Goal: Transaction & Acquisition: Book appointment/travel/reservation

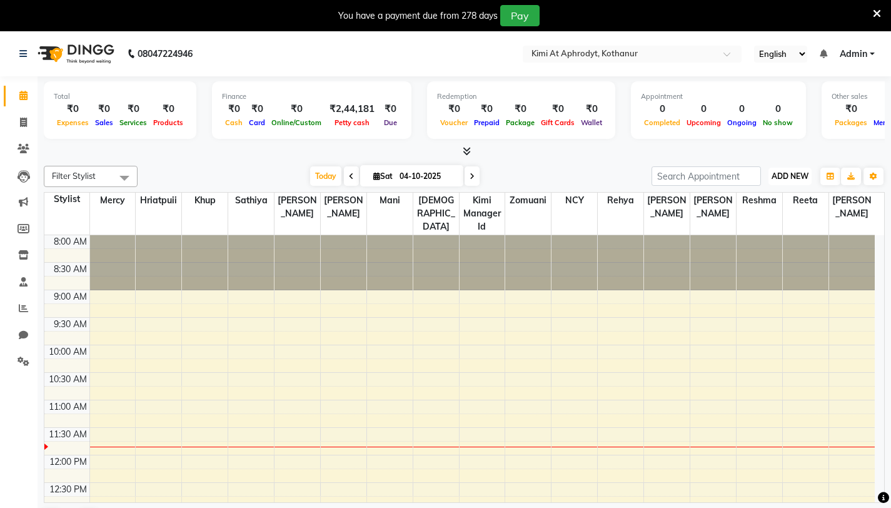
click at [788, 174] on span "ADD NEW" at bounding box center [790, 175] width 37 height 9
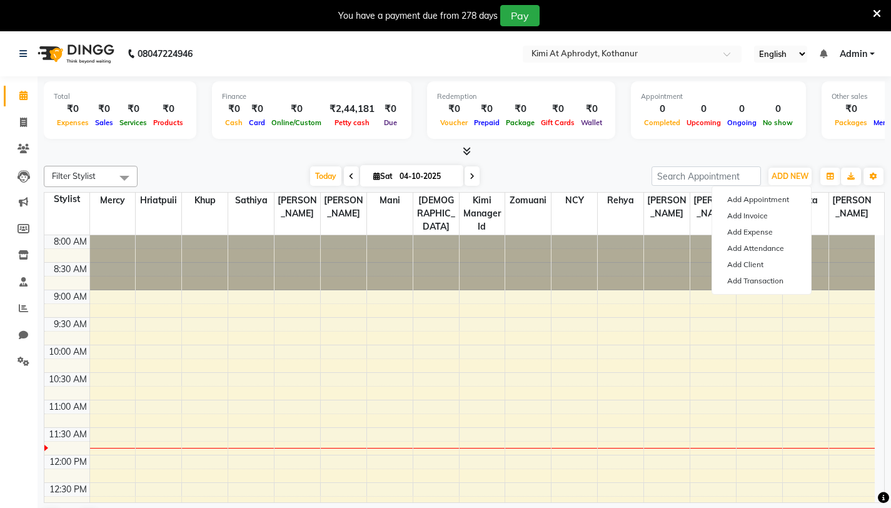
click at [585, 157] on div at bounding box center [464, 151] width 841 height 13
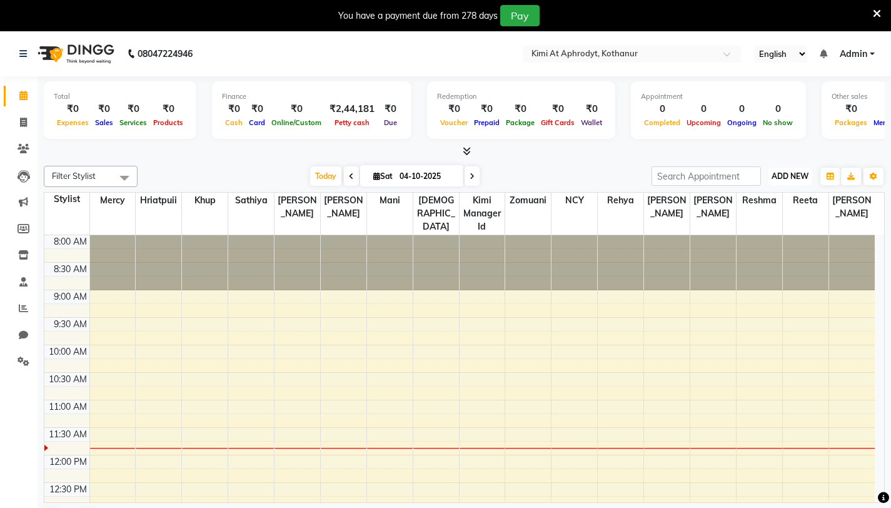
click at [793, 175] on span "ADD NEW" at bounding box center [790, 175] width 37 height 9
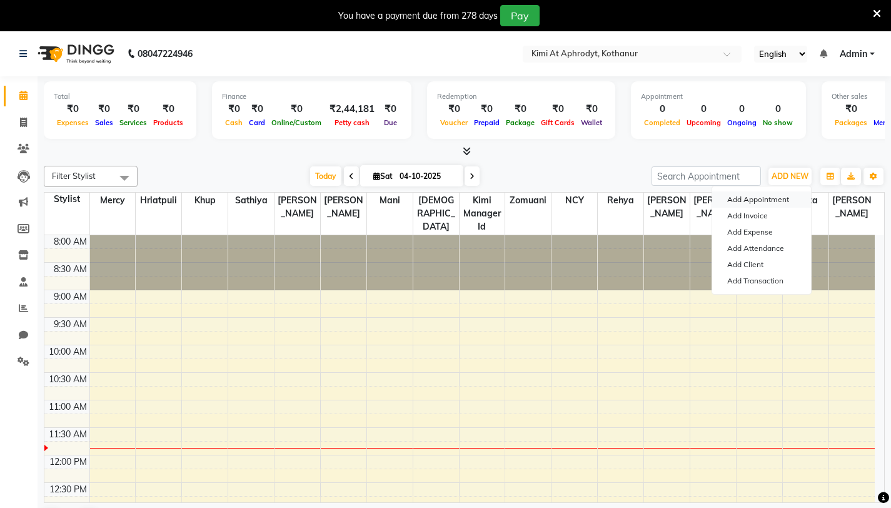
click at [763, 204] on button "Add Appointment" at bounding box center [761, 199] width 99 height 16
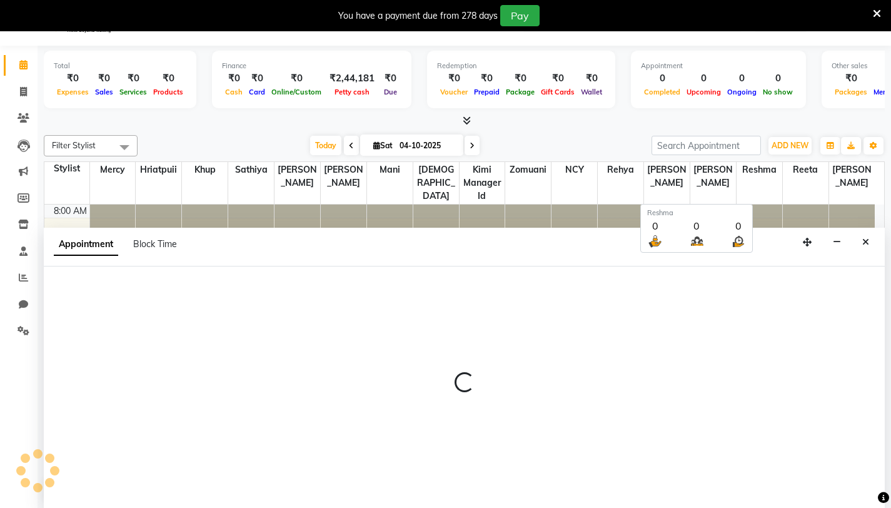
scroll to position [32, 0]
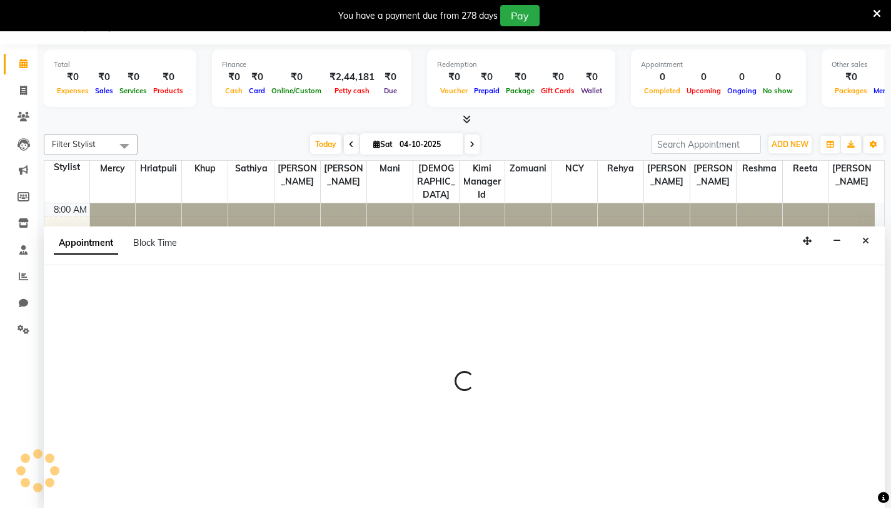
select select "tentative"
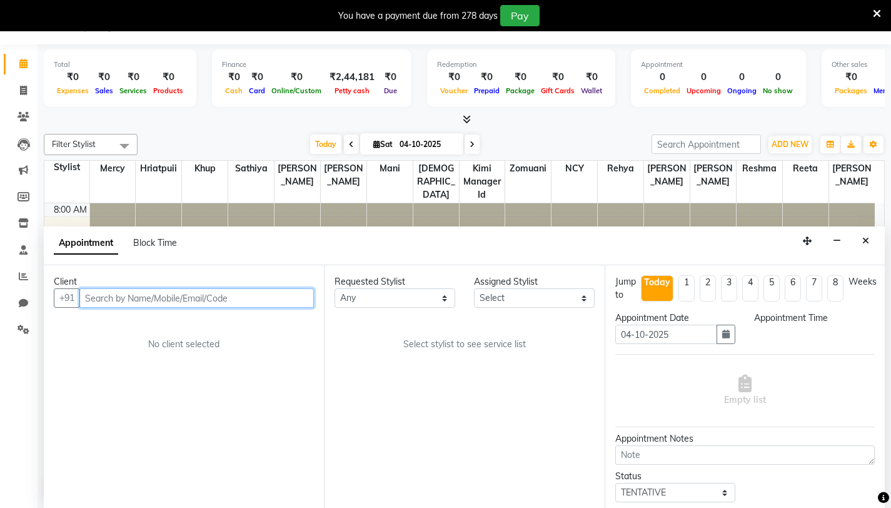
select select "540"
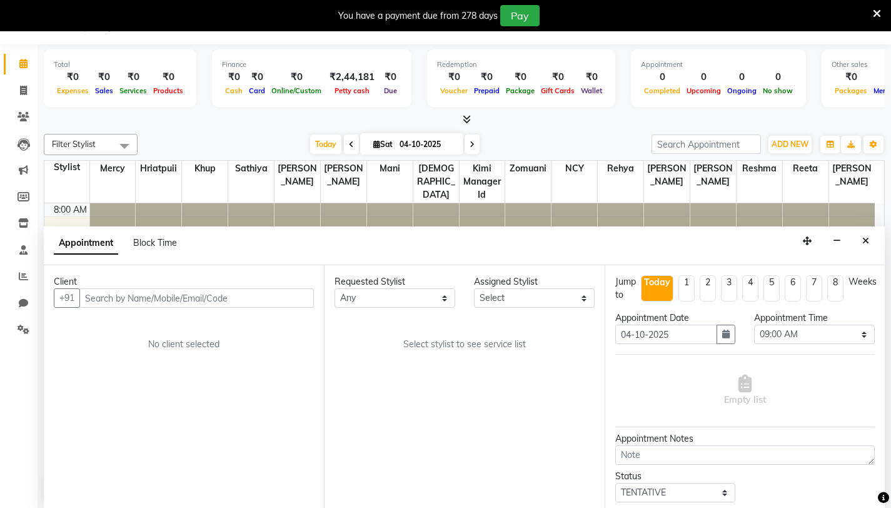
click at [880, 13] on icon at bounding box center [877, 13] width 8 height 11
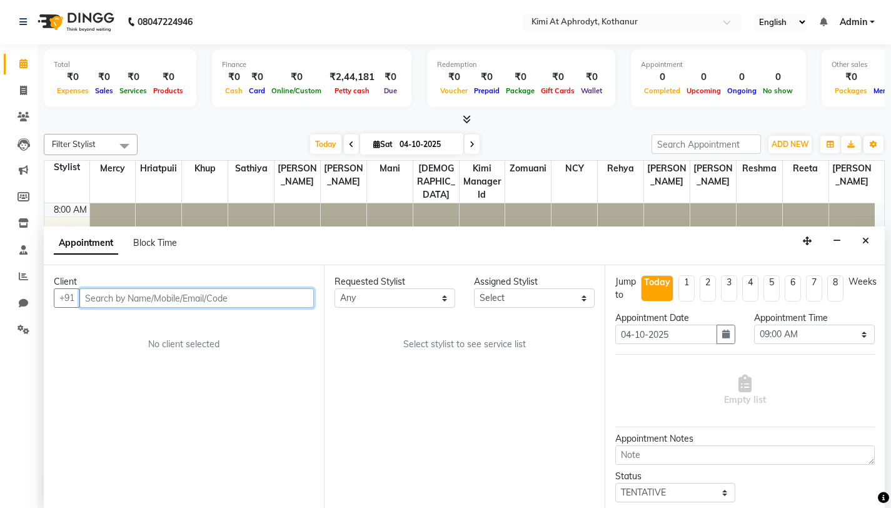
click at [111, 295] on input "text" at bounding box center [196, 297] width 235 height 19
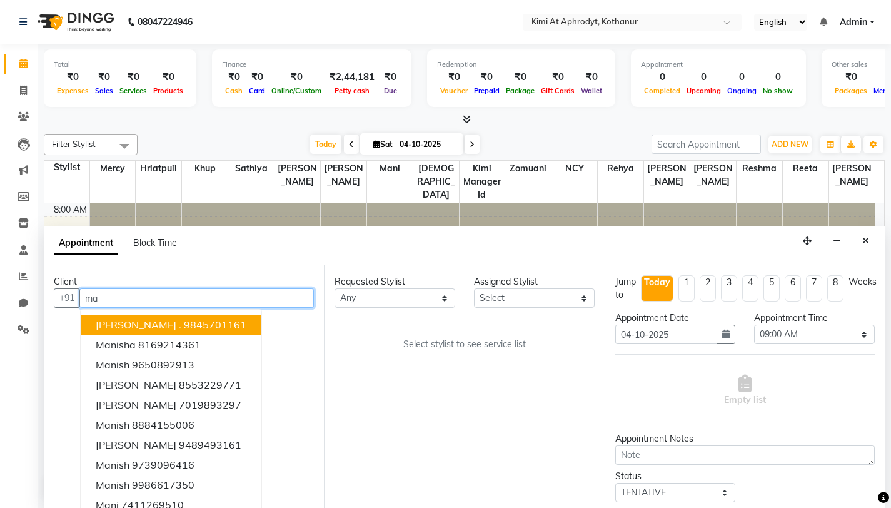
type input "m"
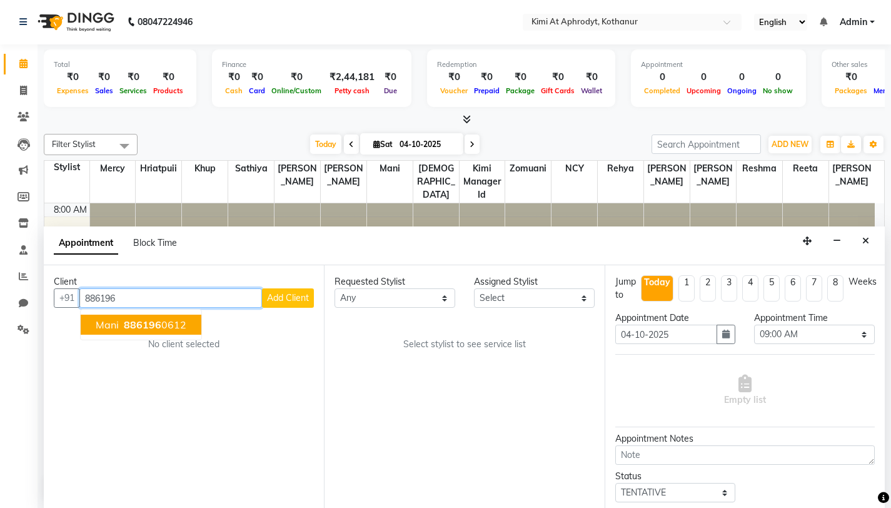
click at [154, 328] on span "886196" at bounding box center [143, 324] width 38 height 13
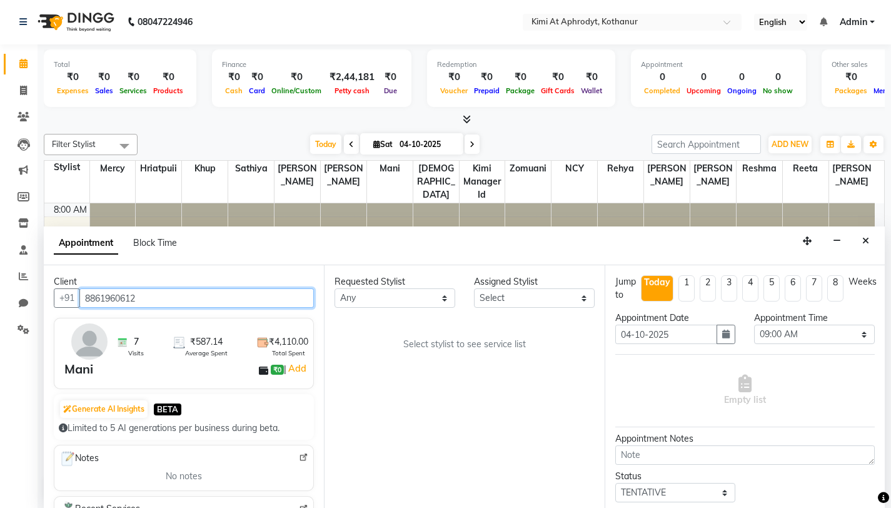
type input "8861960612"
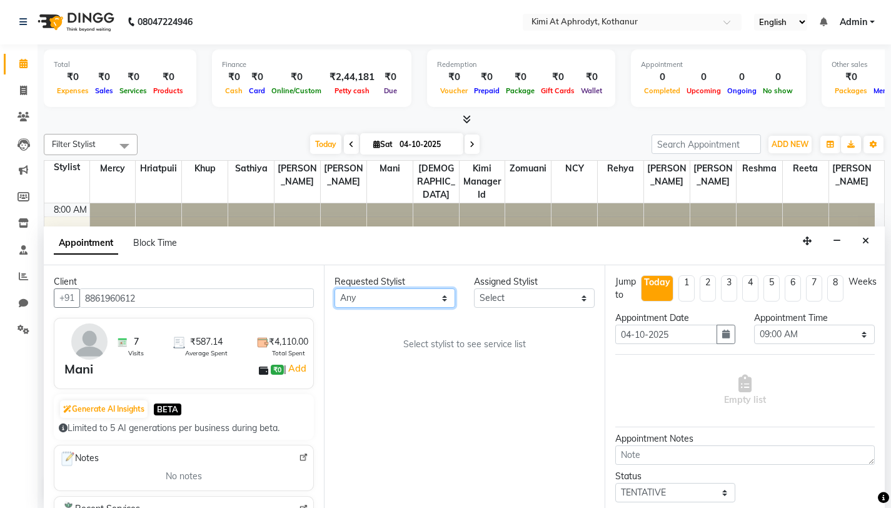
click at [436, 300] on select "Any Asmitha Fardeen Hriatpuii Jeho Khup Kimi manager id Lydia Mani Mercy Murthy…" at bounding box center [395, 297] width 121 height 19
select select "69728"
click at [335, 288] on select "Any Asmitha Fardeen Hriatpuii Jeho Khup Kimi manager id Lydia Mani Mercy Murthy…" at bounding box center [395, 297] width 121 height 19
select select "69728"
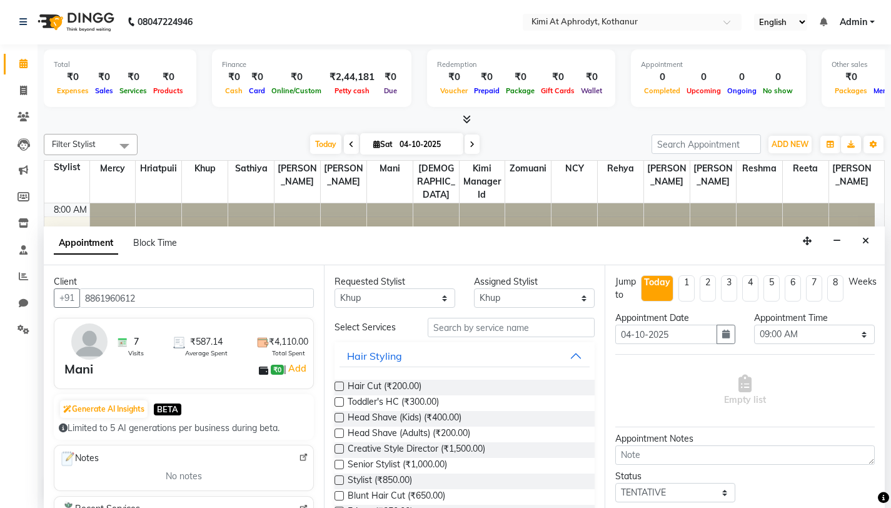
click at [342, 387] on label at bounding box center [339, 385] width 9 height 9
click at [342, 387] on input "checkbox" at bounding box center [339, 387] width 8 height 8
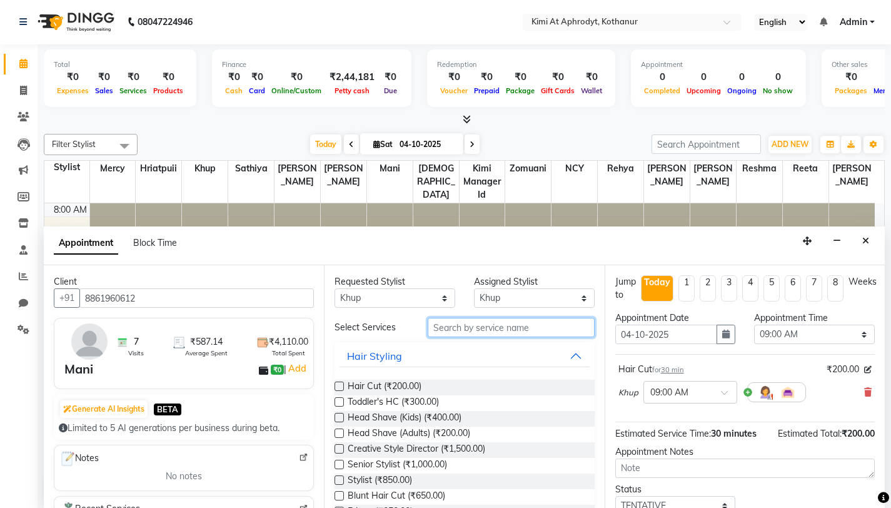
click at [493, 329] on input "text" at bounding box center [511, 327] width 167 height 19
click at [341, 386] on label at bounding box center [339, 385] width 9 height 9
click at [341, 386] on input "checkbox" at bounding box center [339, 387] width 8 height 8
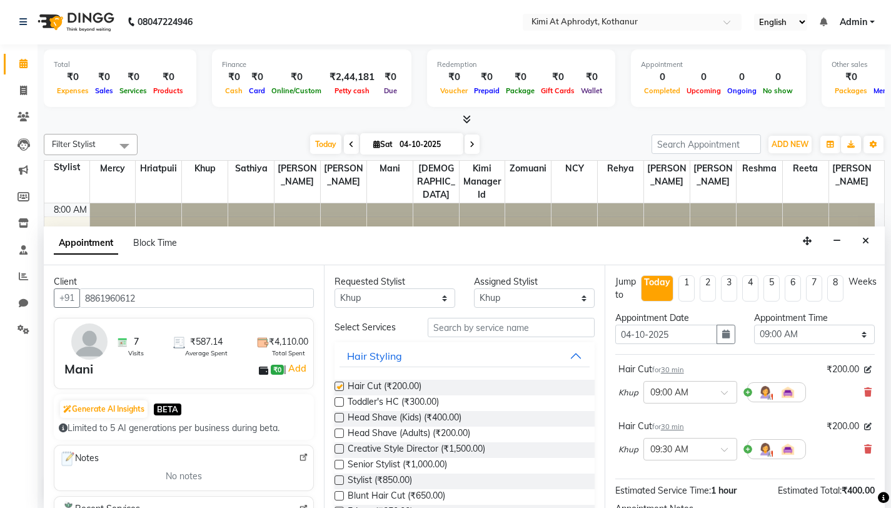
checkbox input "false"
click at [448, 328] on input "text" at bounding box center [511, 327] width 167 height 19
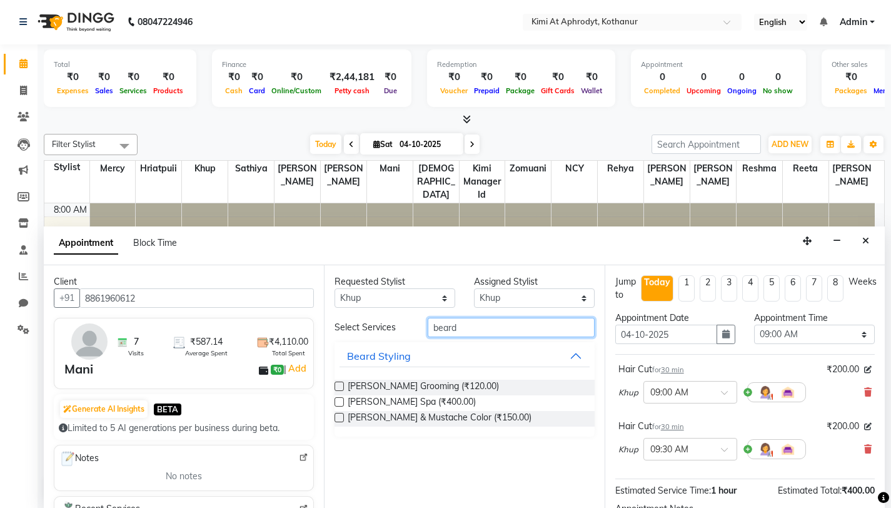
type input "beard"
click at [341, 388] on label at bounding box center [339, 385] width 9 height 9
click at [341, 388] on input "checkbox" at bounding box center [339, 387] width 8 height 8
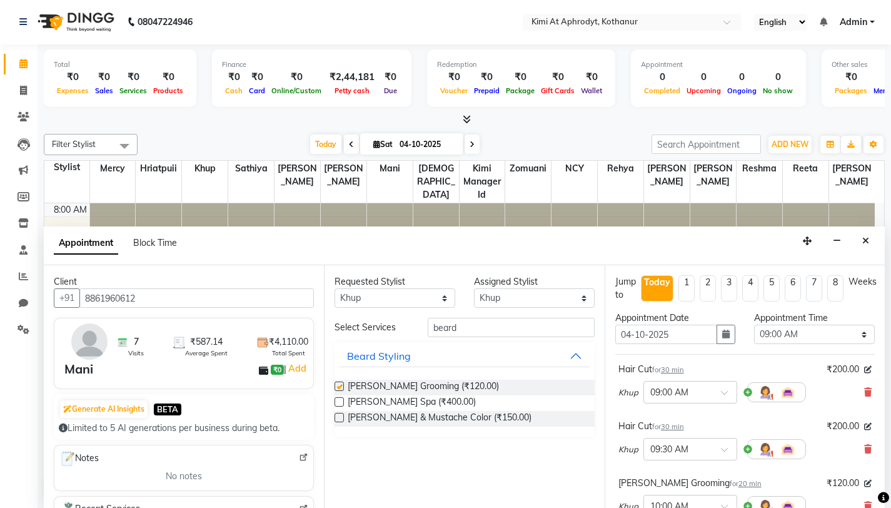
checkbox input "false"
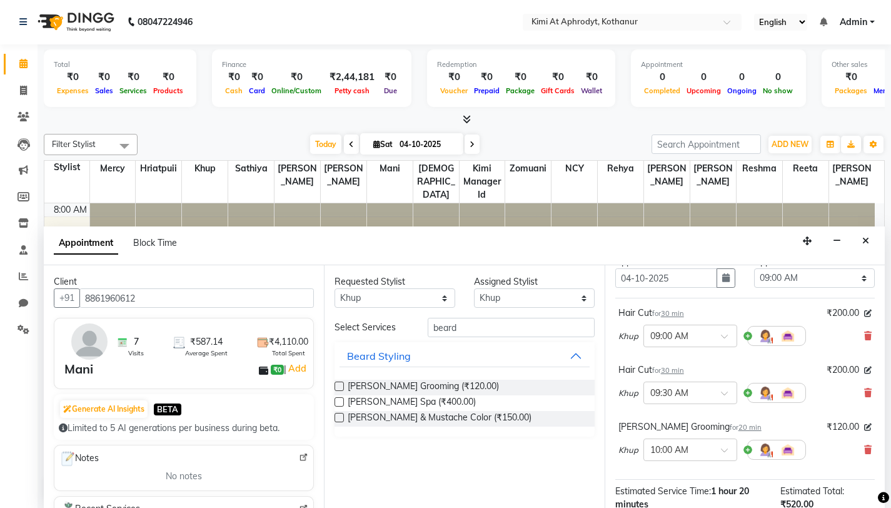
scroll to position [0, 0]
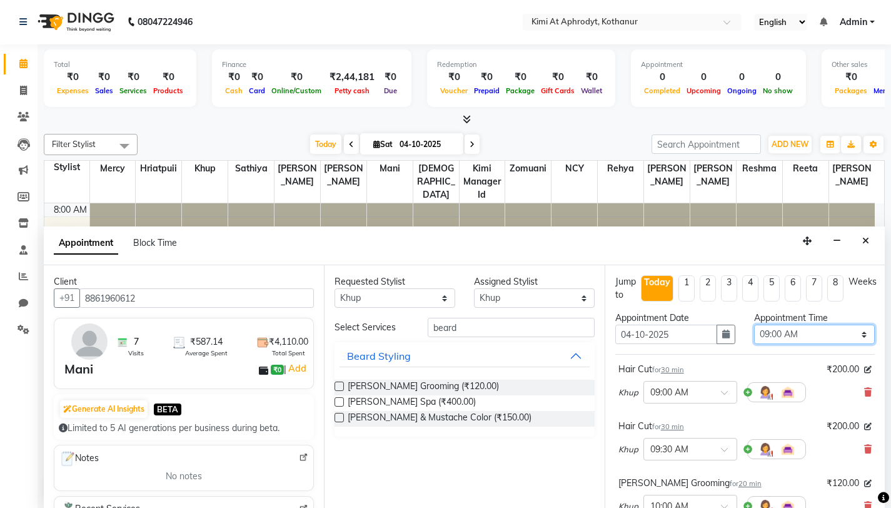
click at [800, 330] on select "Select 09:00 AM 09:15 AM 09:30 AM 09:45 AM 10:00 AM 10:15 AM 10:30 AM 10:45 AM …" at bounding box center [814, 334] width 121 height 19
select select "720"
click at [754, 325] on select "Select 09:00 AM 09:15 AM 09:30 AM 09:45 AM 10:00 AM 10:15 AM 10:30 AM 10:45 AM …" at bounding box center [814, 334] width 121 height 19
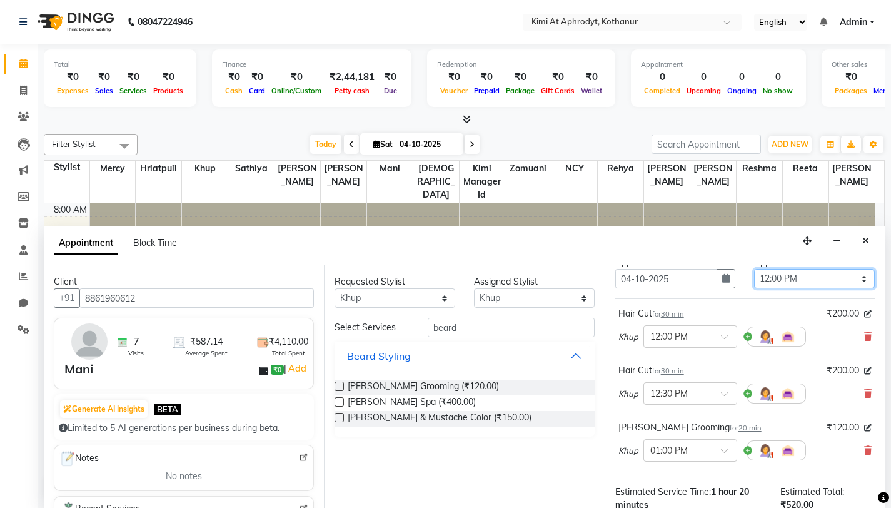
scroll to position [57, 0]
click at [864, 335] on icon at bounding box center [868, 335] width 8 height 9
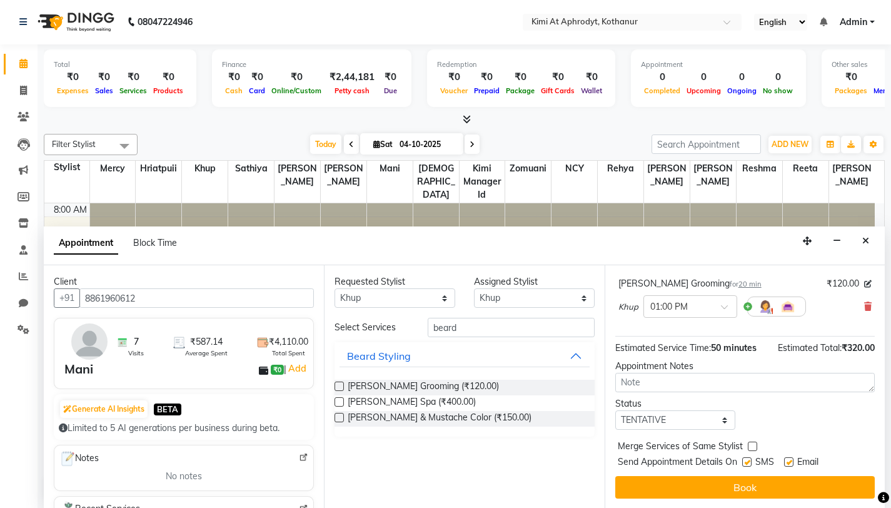
scroll to position [143, 0]
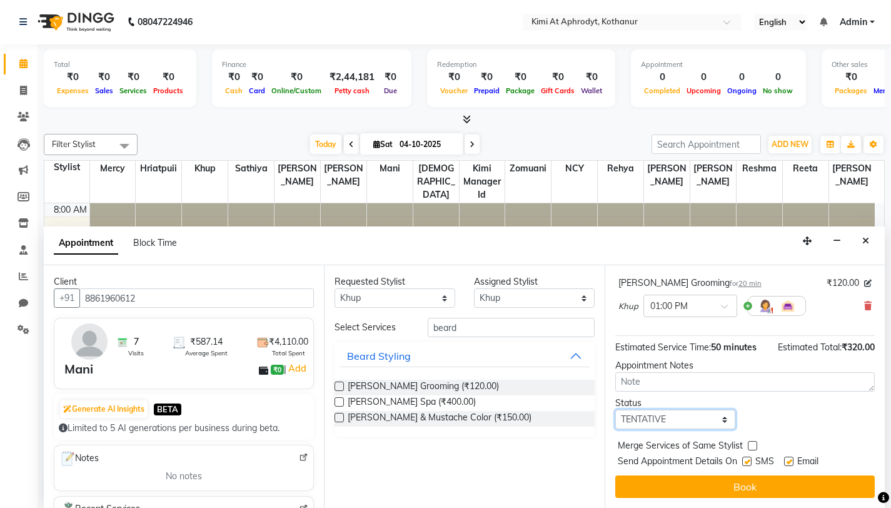
click at [688, 415] on select "Select TENTATIVE CONFIRM CHECK-IN UPCOMING" at bounding box center [675, 419] width 121 height 19
select select "confirm booking"
click at [615, 410] on select "Select TENTATIVE CONFIRM CHECK-IN UPCOMING" at bounding box center [675, 419] width 121 height 19
click at [751, 445] on label at bounding box center [752, 445] width 9 height 9
click at [751, 445] on input "checkbox" at bounding box center [752, 447] width 8 height 8
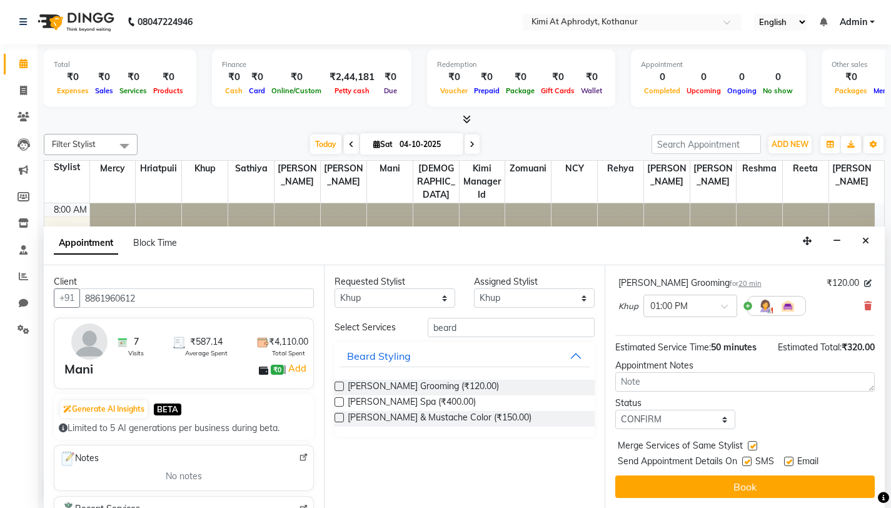
click at [752, 445] on label at bounding box center [752, 445] width 9 height 9
click at [752, 445] on input "checkbox" at bounding box center [752, 447] width 8 height 8
click at [750, 446] on label at bounding box center [752, 445] width 9 height 9
click at [750, 446] on input "checkbox" at bounding box center [752, 447] width 8 height 8
checkbox input "true"
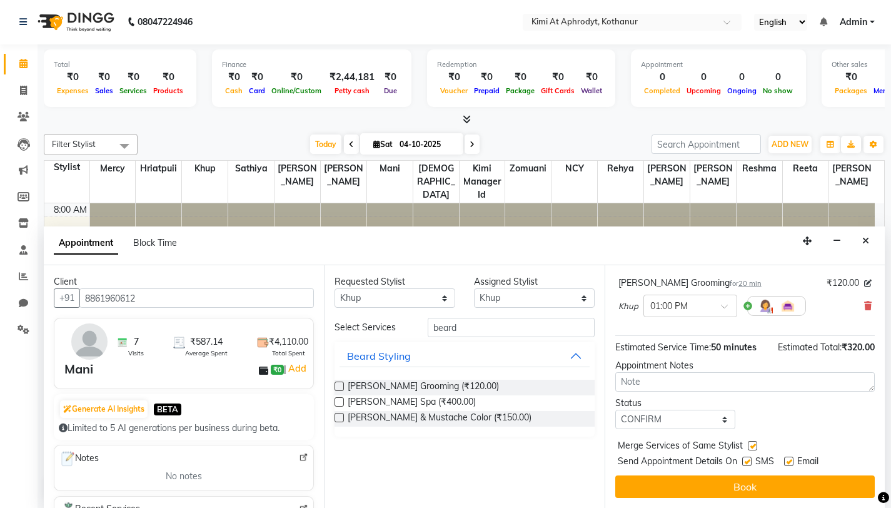
click at [790, 463] on label at bounding box center [788, 461] width 9 height 9
click at [790, 463] on input "checkbox" at bounding box center [788, 462] width 8 height 8
checkbox input "false"
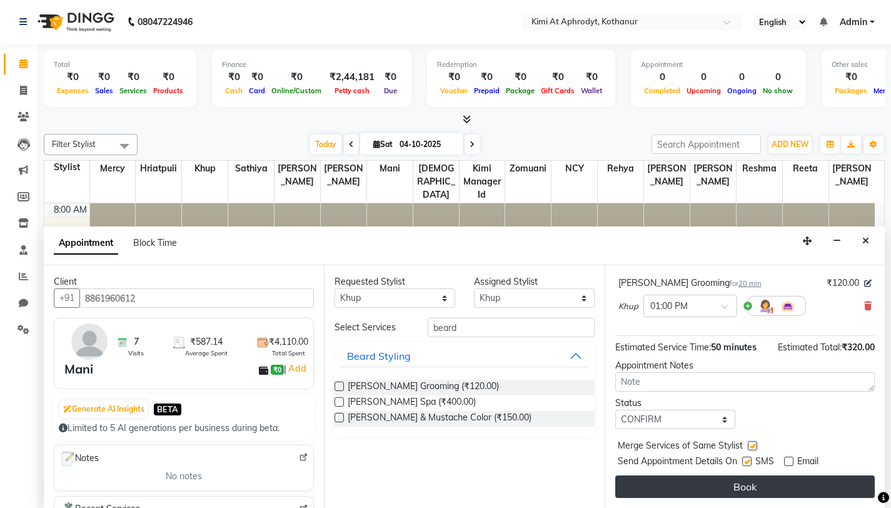
click at [742, 487] on button "Book" at bounding box center [745, 486] width 260 height 23
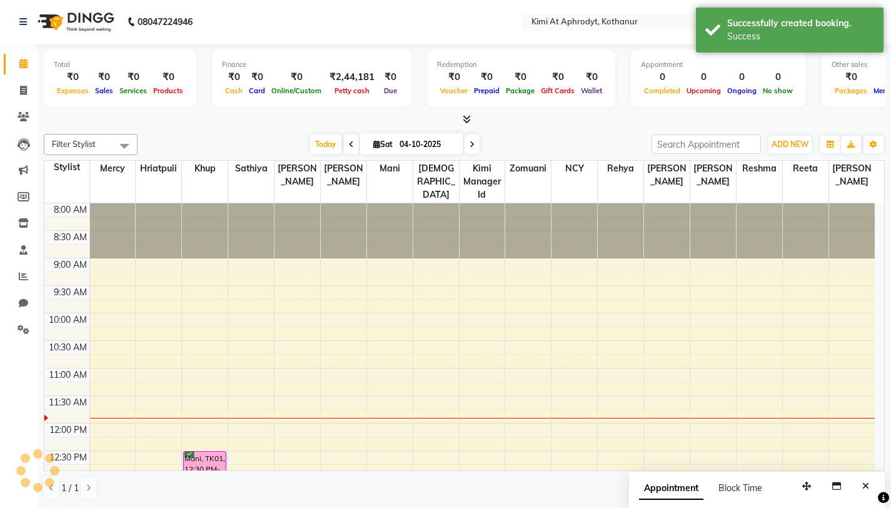
scroll to position [0, 0]
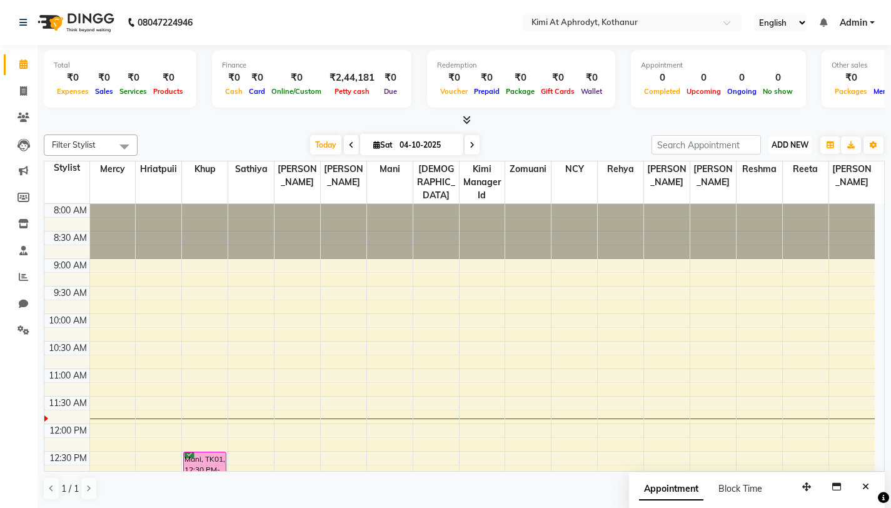
click at [785, 142] on span "ADD NEW" at bounding box center [790, 144] width 37 height 9
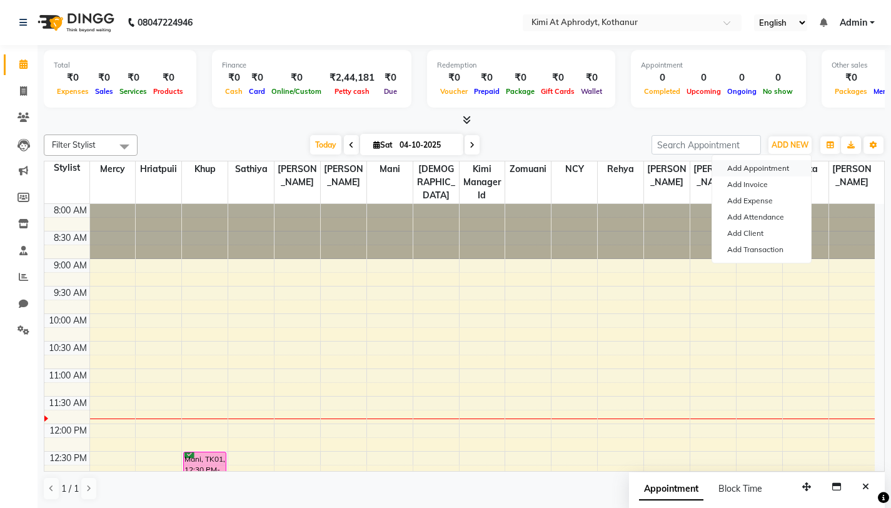
click at [765, 164] on button "Add Appointment" at bounding box center [761, 168] width 99 height 16
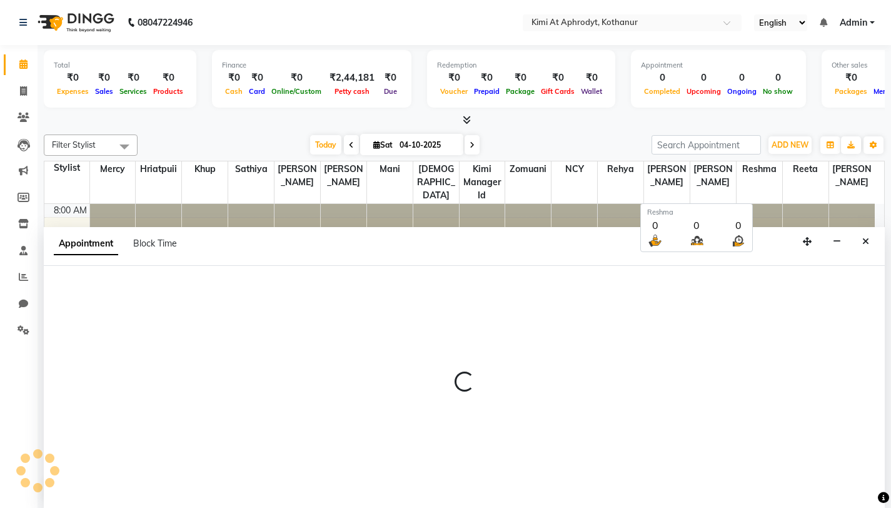
scroll to position [1, 0]
select select "540"
select select "tentative"
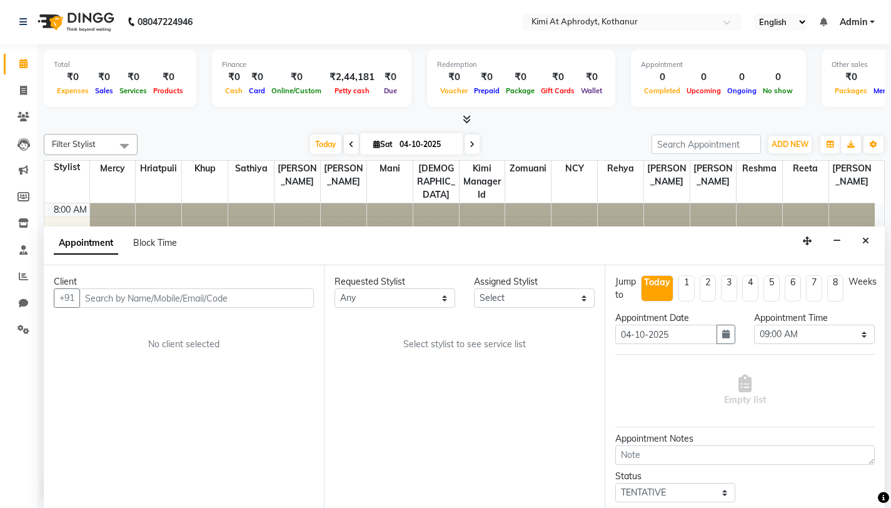
click at [183, 296] on input "text" at bounding box center [196, 297] width 235 height 19
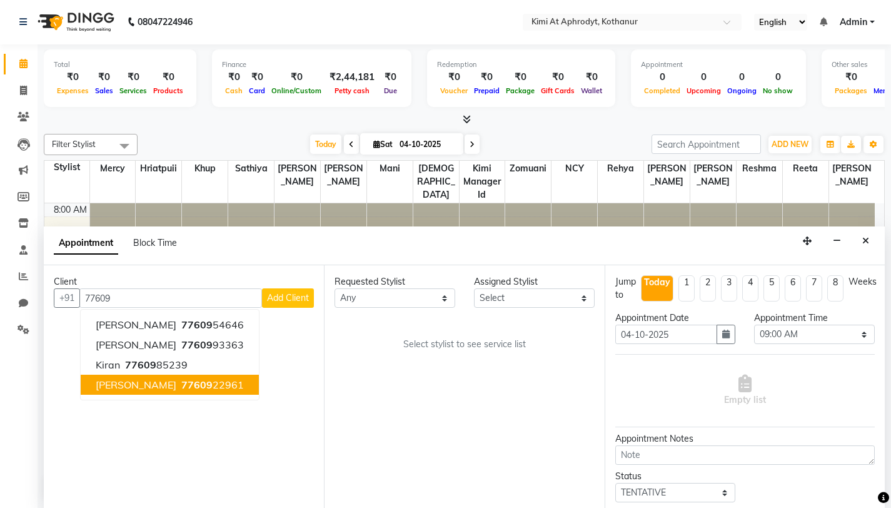
click at [181, 384] on span "77609" at bounding box center [196, 384] width 31 height 13
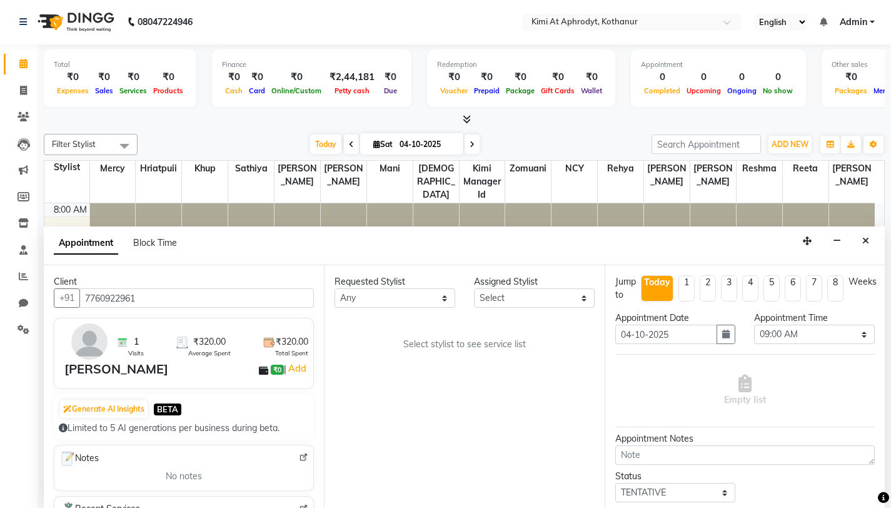
type input "7760922961"
click at [386, 296] on select "Any Asmitha Fardeen Hriatpuii Jeho Khup Kimi manager id Lydia Mani Mercy Murthy…" at bounding box center [395, 297] width 121 height 19
click at [335, 288] on select "Any Asmitha Fardeen Hriatpuii Jeho Khup Kimi manager id Lydia Mani Mercy Murthy…" at bounding box center [395, 297] width 121 height 19
click at [520, 298] on select "Select Asmitha Fardeen Hriatpuii Jeho Khup Kimi manager id Lydia Mani Mercy Mur…" at bounding box center [534, 297] width 121 height 19
click at [552, 301] on select "Select Asmitha Fardeen Hriatpuii Jeho Khup Kimi manager id Lydia Mani Mercy Mur…" at bounding box center [534, 297] width 121 height 19
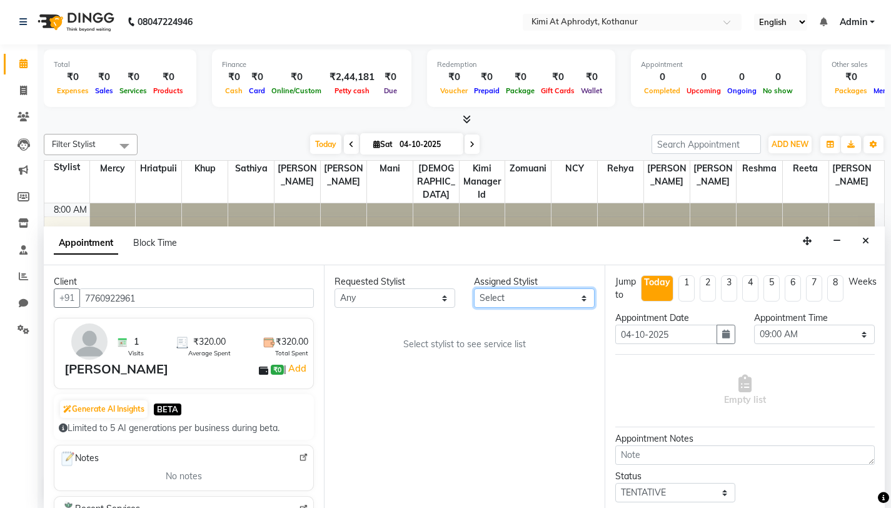
select select "69729"
click at [474, 288] on select "Select Asmitha Fardeen Hriatpuii Jeho Khup Kimi manager id Lydia Mani Mercy Mur…" at bounding box center [534, 297] width 121 height 19
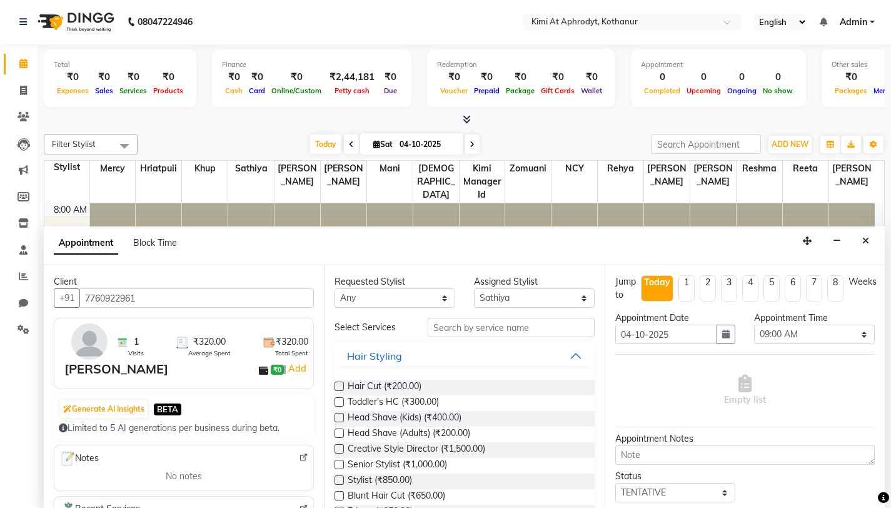
click at [340, 388] on label at bounding box center [339, 385] width 9 height 9
click at [340, 388] on input "checkbox" at bounding box center [339, 387] width 8 height 8
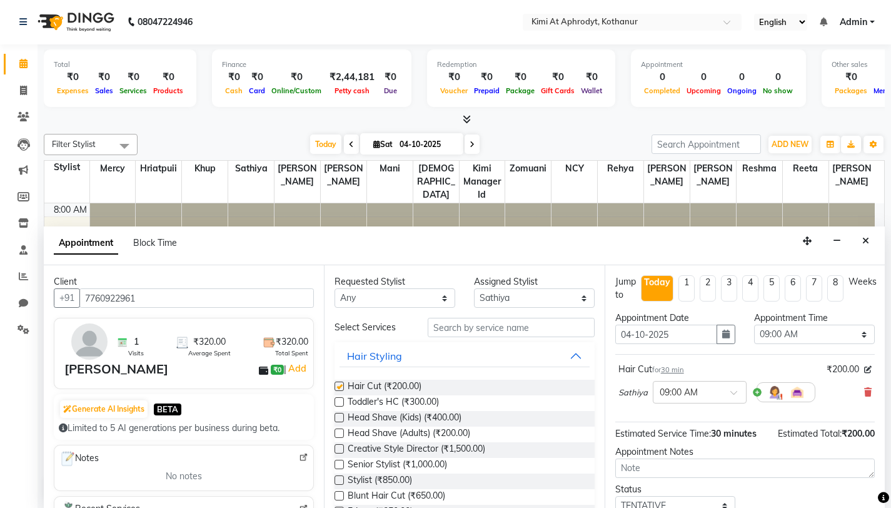
checkbox input "false"
click at [809, 338] on select "Select 09:00 AM 09:15 AM 09:30 AM 09:45 AM 10:00 AM 10:15 AM 10:30 AM 10:45 AM …" at bounding box center [814, 334] width 121 height 19
select select "735"
click at [754, 325] on select "Select 09:00 AM 09:15 AM 09:30 AM 09:45 AM 10:00 AM 10:15 AM 10:30 AM 10:45 AM …" at bounding box center [814, 334] width 121 height 19
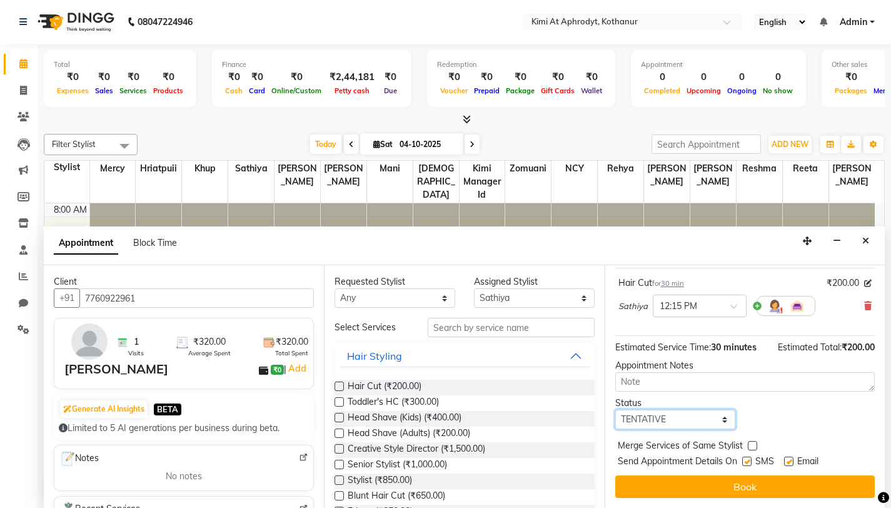
click at [709, 422] on select "Select TENTATIVE CONFIRM CHECK-IN UPCOMING" at bounding box center [675, 419] width 121 height 19
select select "confirm booking"
click at [615, 410] on select "Select TENTATIVE CONFIRM CHECK-IN UPCOMING" at bounding box center [675, 419] width 121 height 19
click at [790, 463] on label at bounding box center [788, 461] width 9 height 9
click at [790, 463] on input "checkbox" at bounding box center [788, 462] width 8 height 8
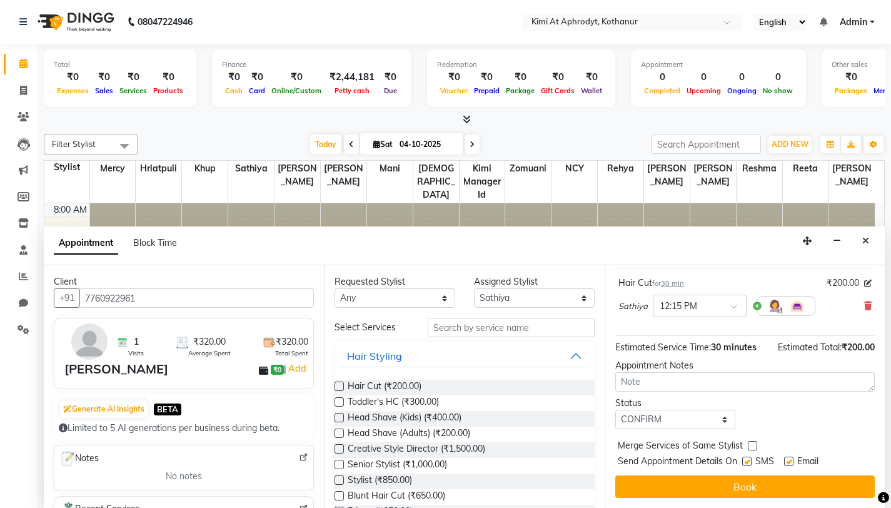
checkbox input "false"
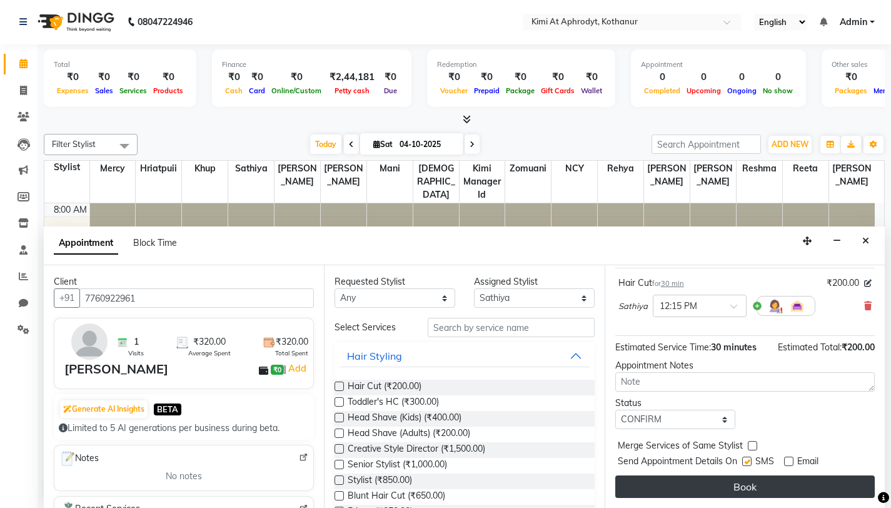
click at [748, 487] on button "Book" at bounding box center [745, 486] width 260 height 23
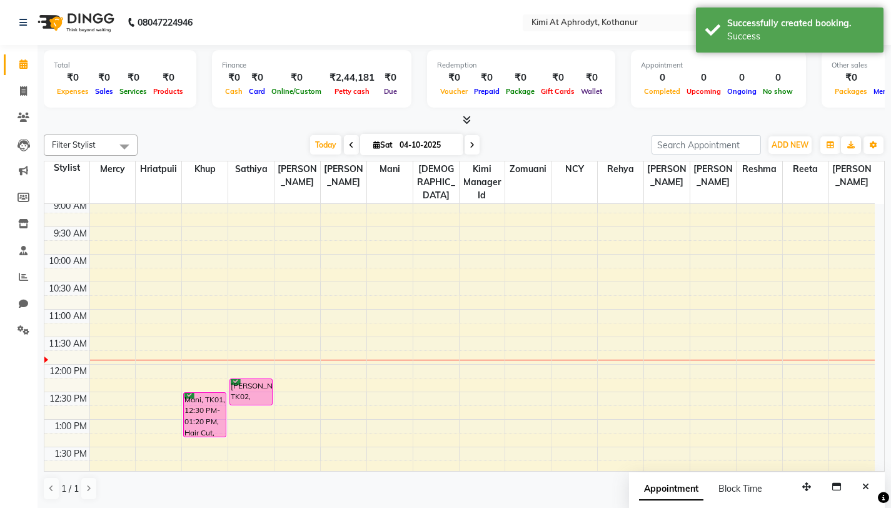
scroll to position [58, 0]
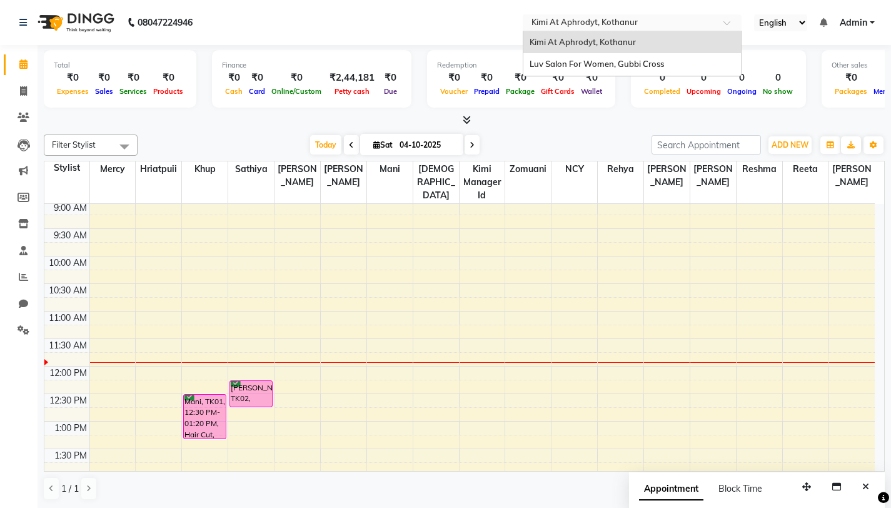
click at [713, 23] on div at bounding box center [632, 24] width 219 height 13
click at [692, 61] on div "Luv Salon For Women, Gubbi Cross" at bounding box center [632, 64] width 218 height 23
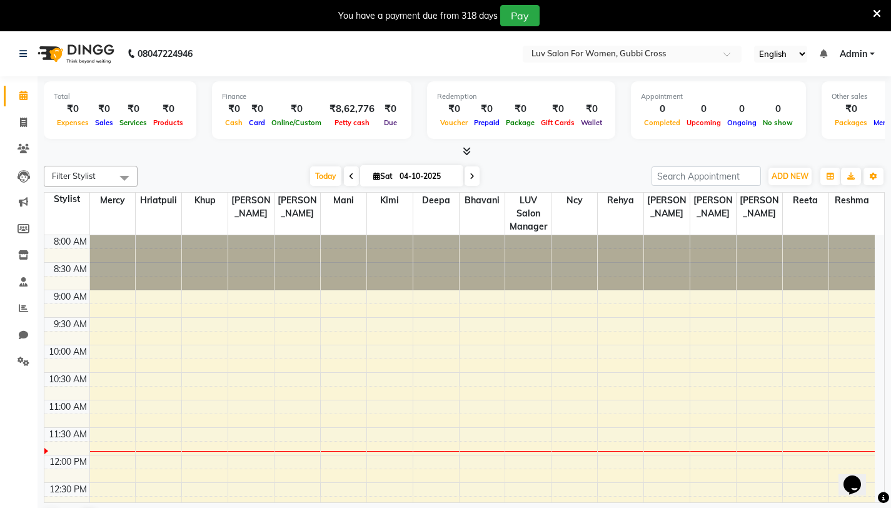
click at [879, 13] on icon at bounding box center [877, 13] width 8 height 11
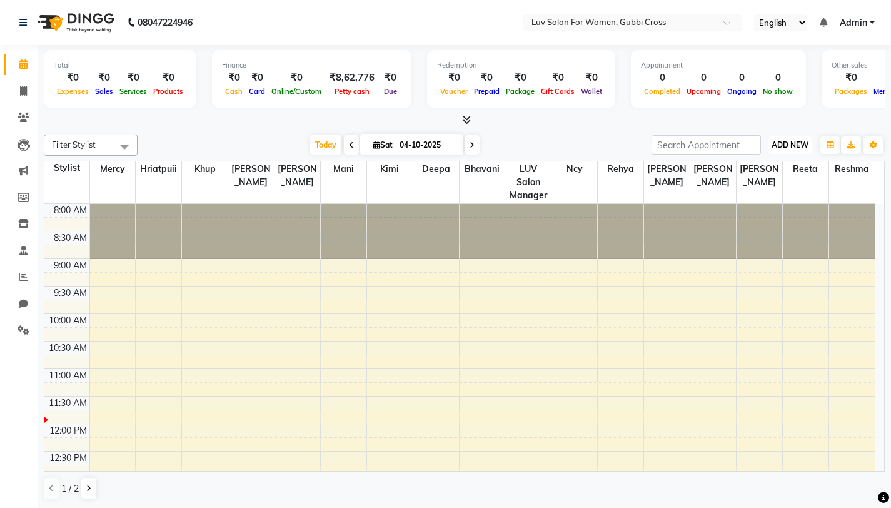
click at [793, 144] on span "ADD NEW" at bounding box center [790, 144] width 37 height 9
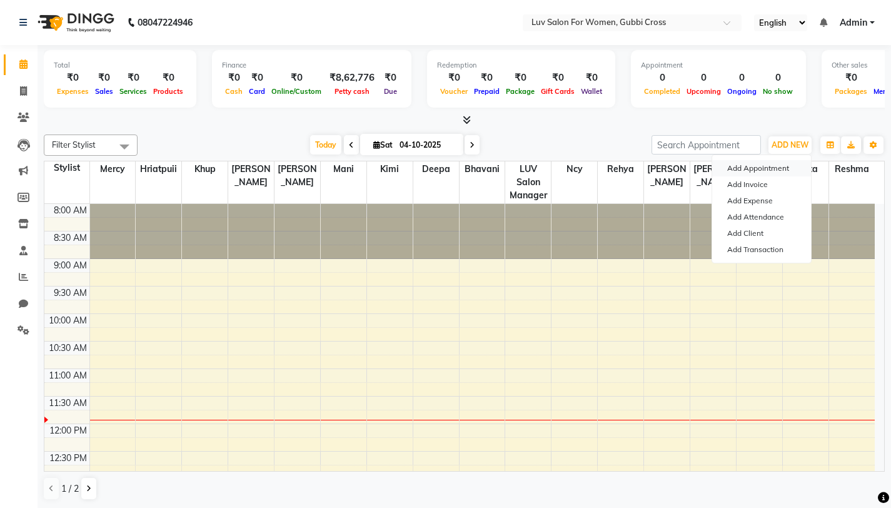
click at [767, 169] on button "Add Appointment" at bounding box center [761, 168] width 99 height 16
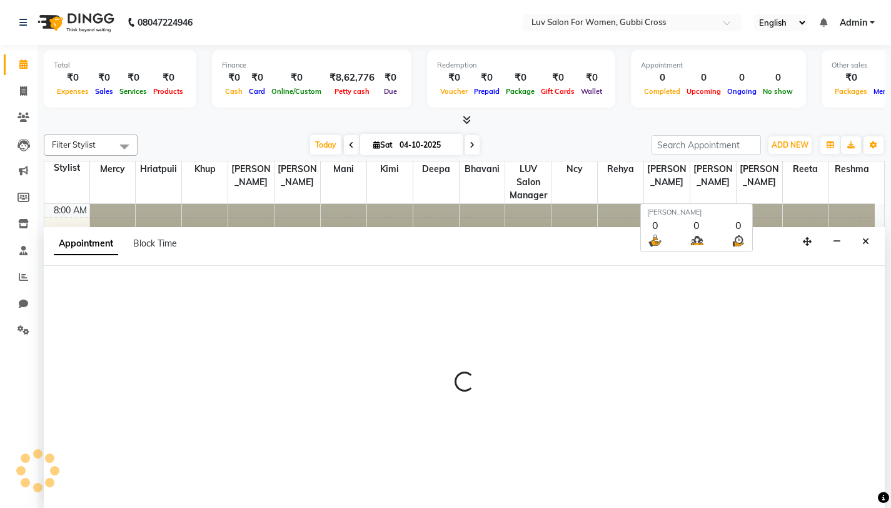
scroll to position [1, 0]
select select "tentative"
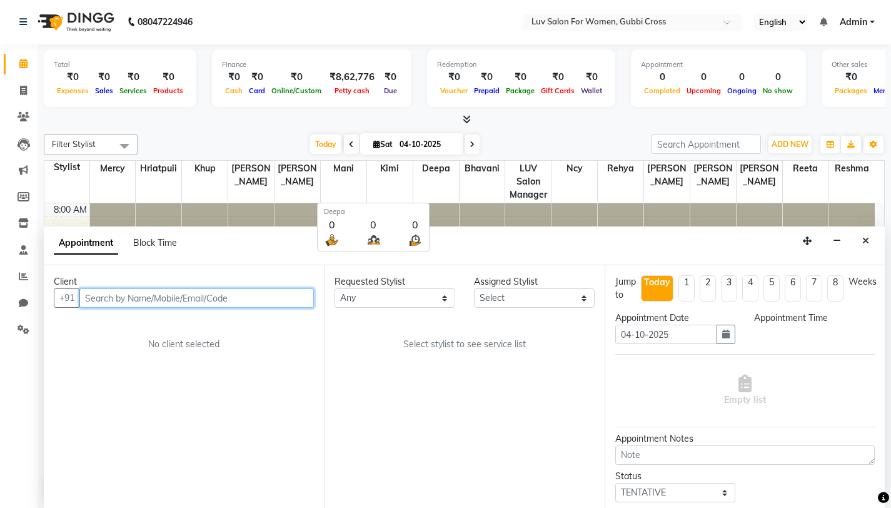
select select "540"
click at [118, 299] on input "text" at bounding box center [196, 297] width 235 height 19
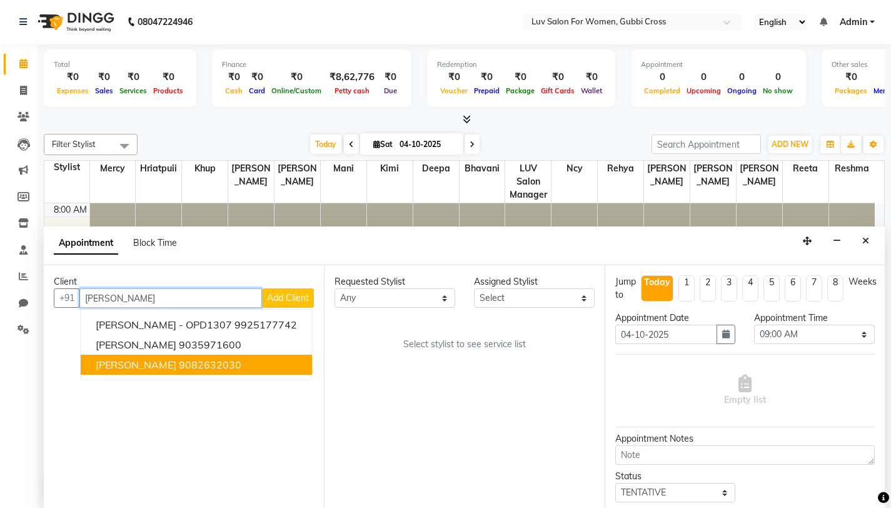
click at [198, 366] on ngb-highlight "9082632030" at bounding box center [210, 364] width 63 height 13
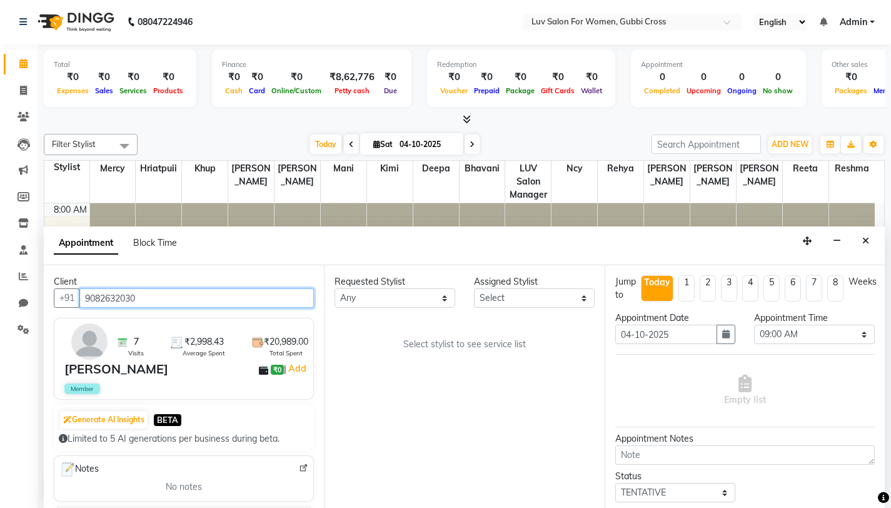
type input "9082632030"
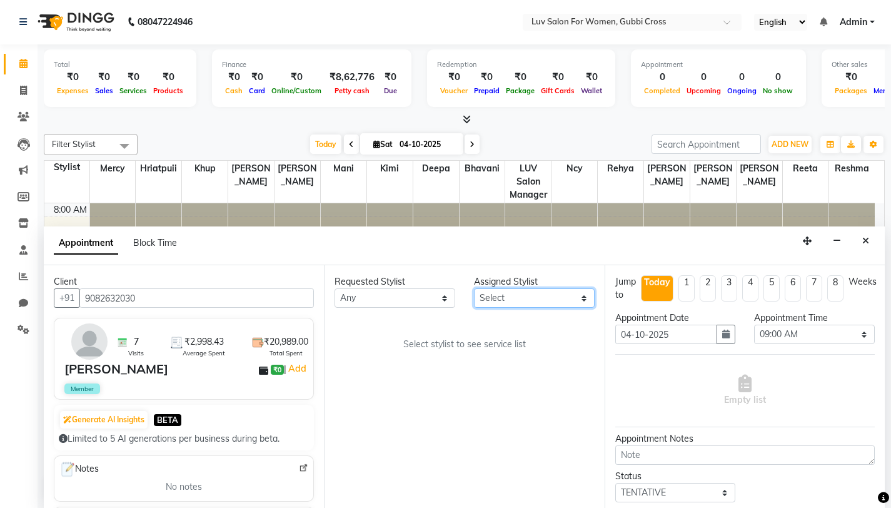
click at [527, 301] on select "Select [PERSON_NAME] [PERSON_NAME] Hriatpuii [PERSON_NAME] Kimi LUV Salon Manag…" at bounding box center [534, 297] width 121 height 19
select select "64247"
click at [474, 288] on select "Select [PERSON_NAME] [PERSON_NAME] Hriatpuii [PERSON_NAME] Kimi LUV Salon Manag…" at bounding box center [534, 297] width 121 height 19
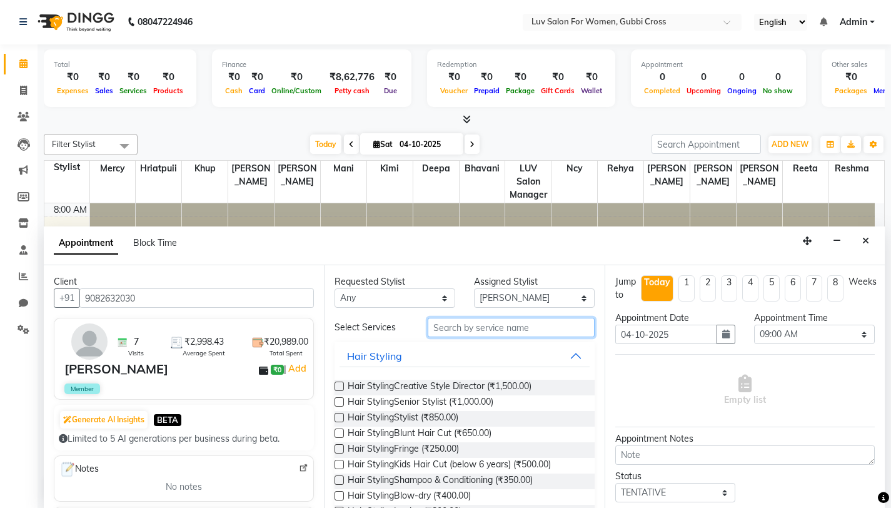
click at [495, 331] on input "text" at bounding box center [511, 327] width 167 height 19
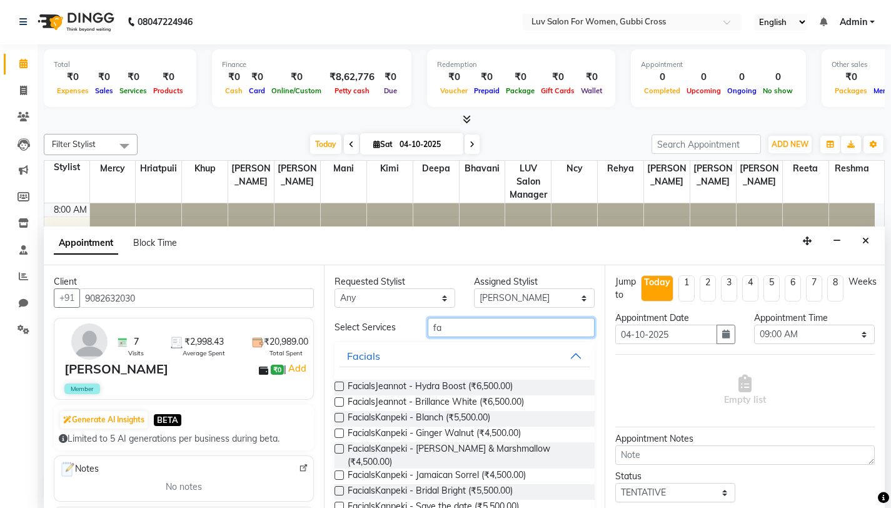
type input "f"
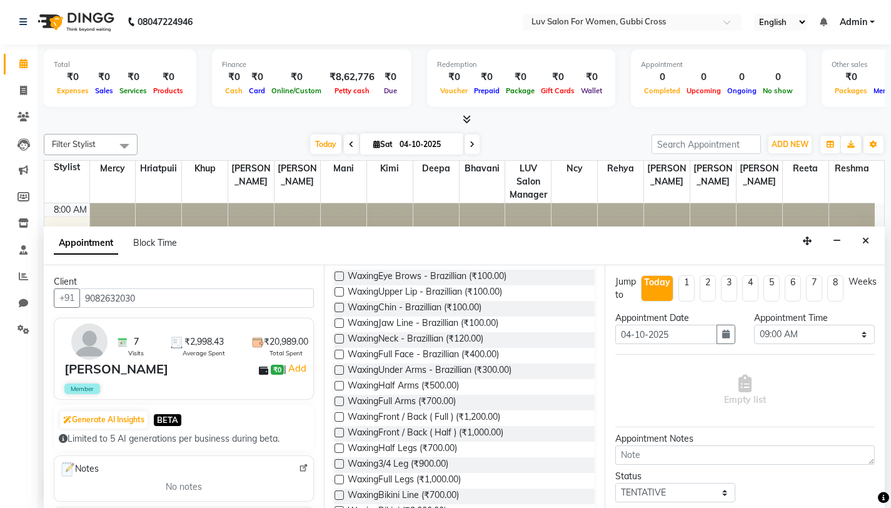
scroll to position [110, 0]
type input "wax"
click at [341, 404] on label at bounding box center [339, 400] width 9 height 9
click at [341, 404] on input "checkbox" at bounding box center [339, 402] width 8 height 8
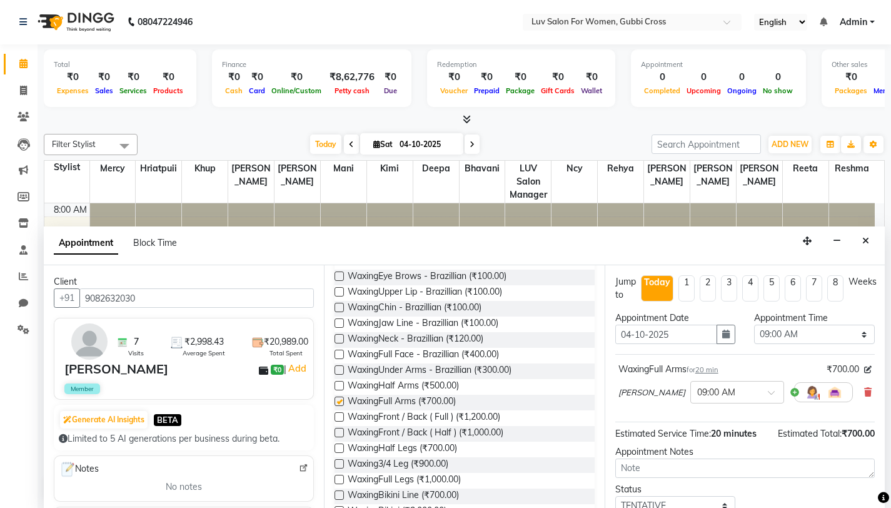
checkbox input "false"
click at [341, 371] on label at bounding box center [339, 369] width 9 height 9
click at [341, 371] on input "checkbox" at bounding box center [339, 371] width 8 height 8
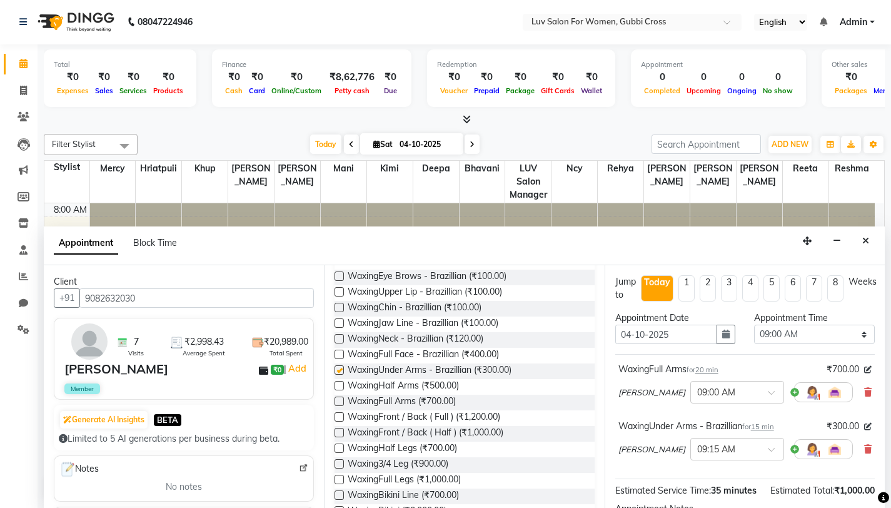
checkbox input "false"
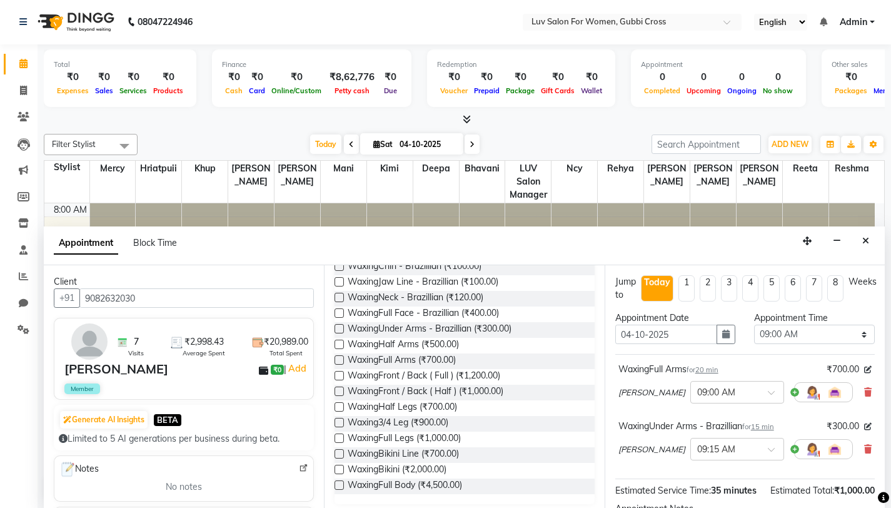
scroll to position [158, 0]
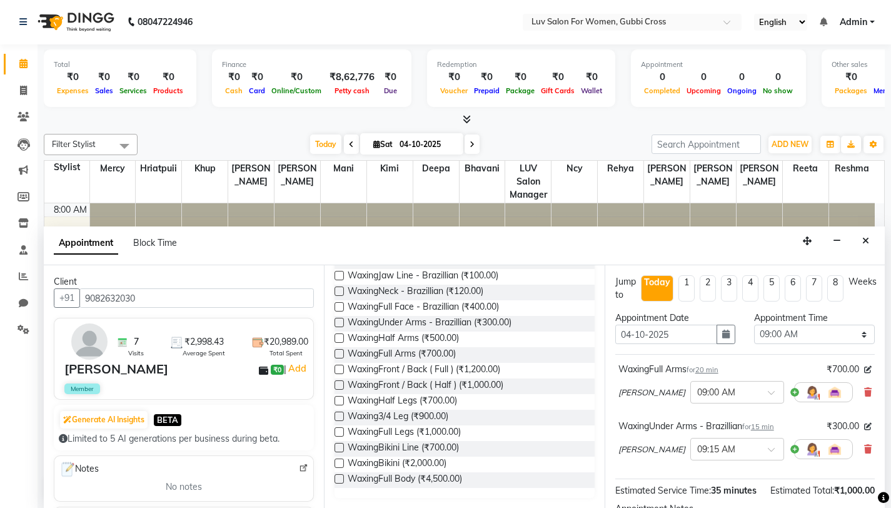
click at [337, 433] on label at bounding box center [339, 431] width 9 height 9
click at [337, 433] on input "checkbox" at bounding box center [339, 433] width 8 height 8
checkbox input "false"
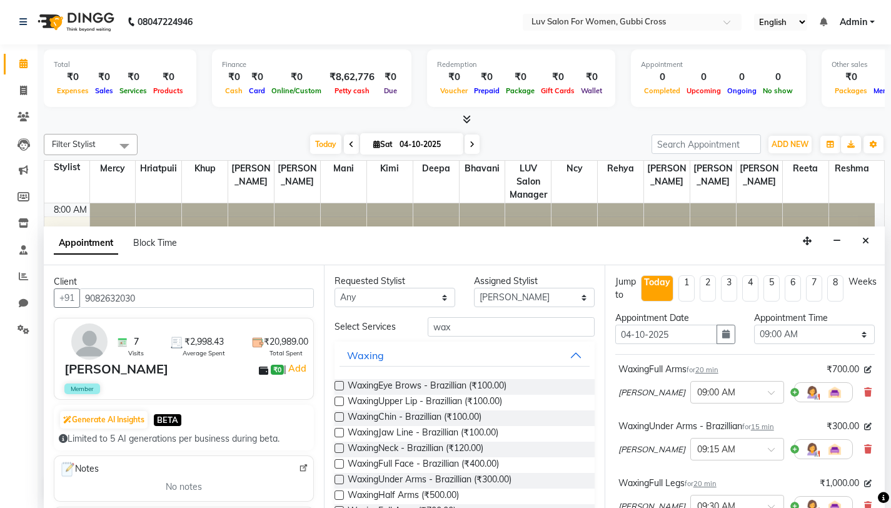
scroll to position [0, 0]
drag, startPoint x: 456, startPoint y: 329, endPoint x: 411, endPoint y: 329, distance: 44.4
click at [418, 329] on div "wax" at bounding box center [511, 327] width 186 height 19
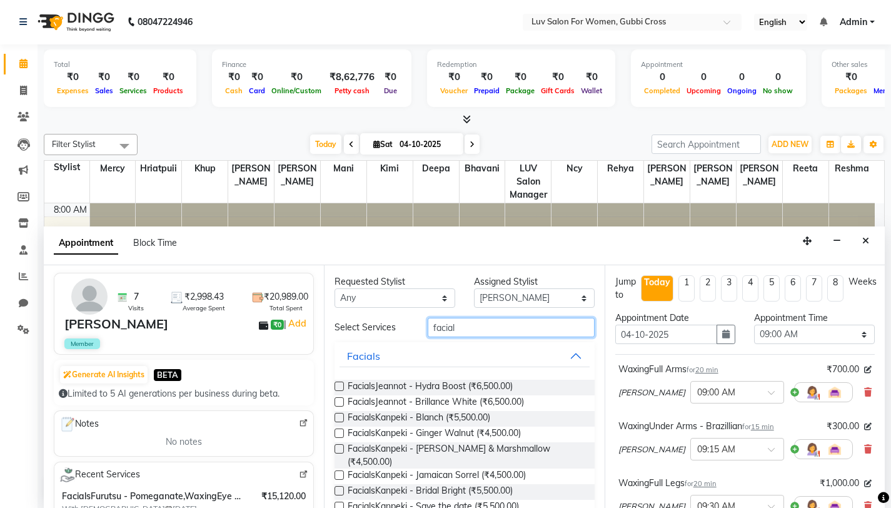
scroll to position [44, 0]
type input "facial"
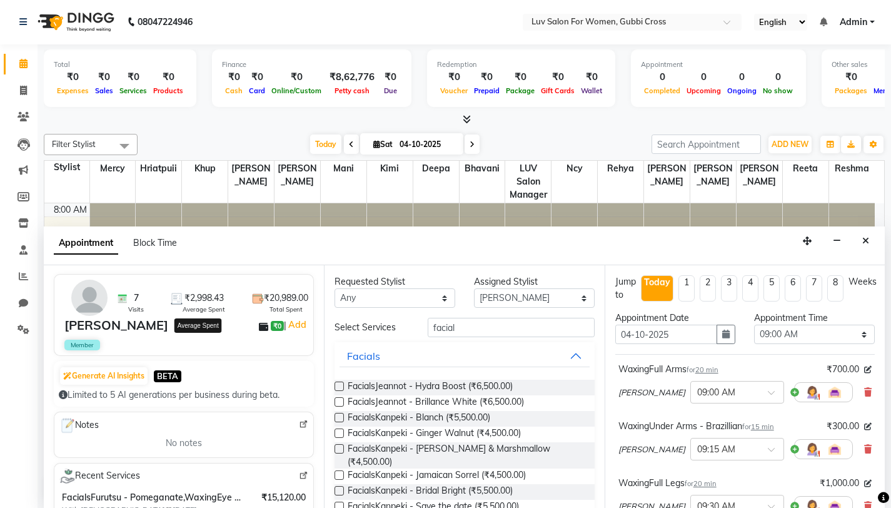
click at [189, 298] on span "₹2,998.43" at bounding box center [203, 297] width 39 height 13
click at [171, 299] on img at bounding box center [177, 299] width 12 height 12
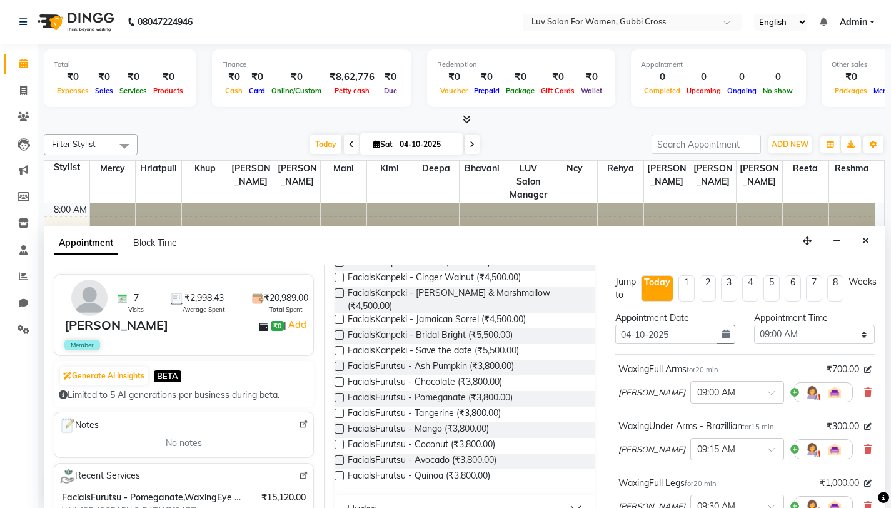
scroll to position [169, 0]
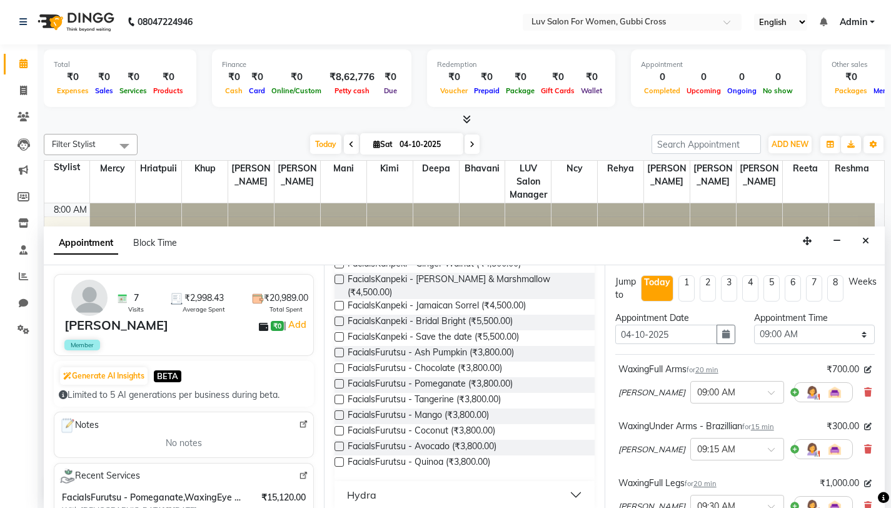
click at [341, 348] on label at bounding box center [339, 352] width 9 height 9
click at [341, 350] on input "checkbox" at bounding box center [339, 354] width 8 height 8
checkbox input "false"
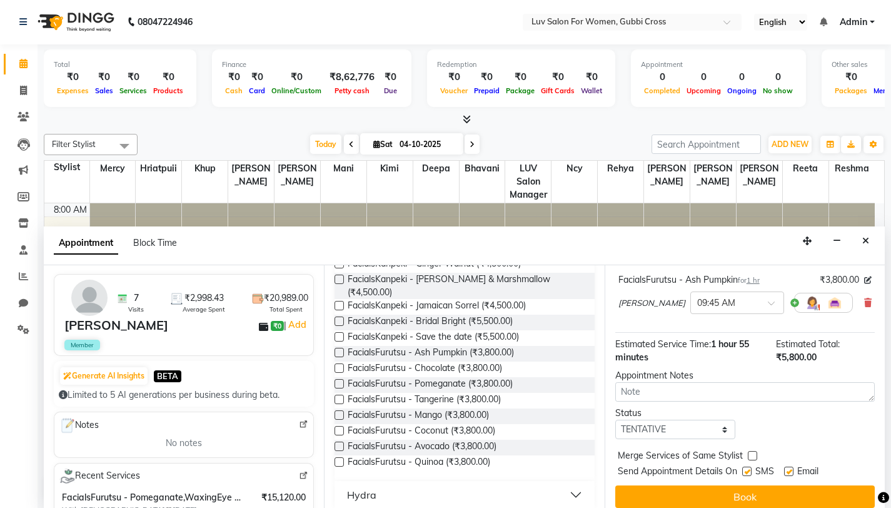
scroll to position [270, 0]
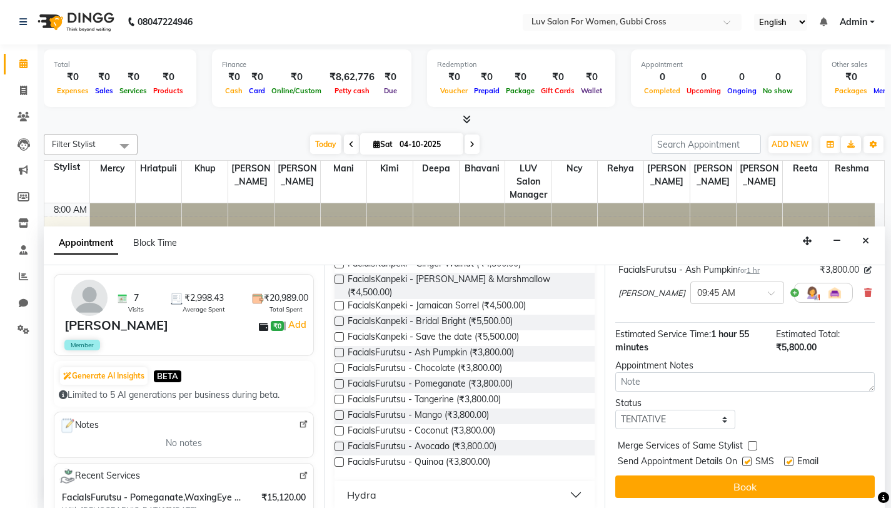
click at [792, 463] on label at bounding box center [788, 461] width 9 height 9
click at [792, 463] on input "checkbox" at bounding box center [788, 462] width 8 height 8
checkbox input "false"
click at [712, 422] on select "Select TENTATIVE CONFIRM CHECK-IN UPCOMING" at bounding box center [675, 419] width 121 height 19
click at [615, 410] on select "Select TENTATIVE CONFIRM CHECK-IN UPCOMING" at bounding box center [675, 419] width 121 height 19
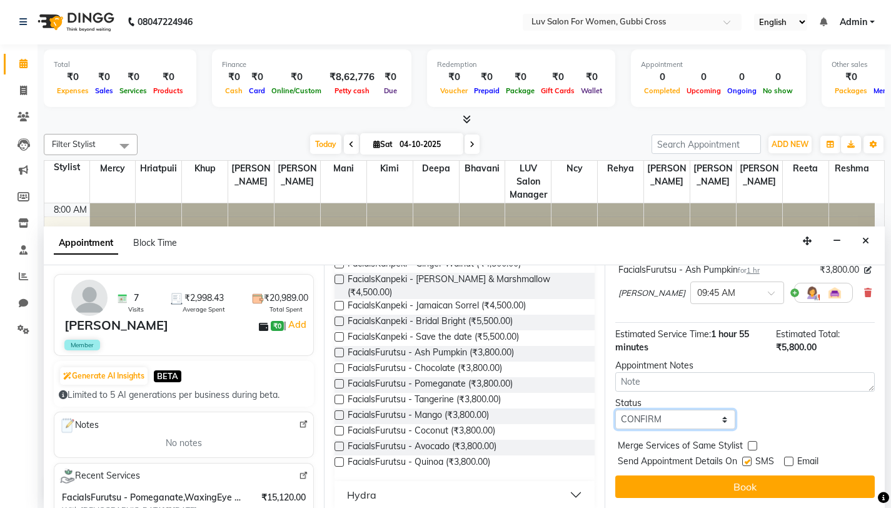
click at [710, 421] on select "Select TENTATIVE CONFIRM CHECK-IN UPCOMING" at bounding box center [675, 419] width 121 height 19
select select "tentative"
click at [615, 410] on select "Select TENTATIVE CONFIRM CHECK-IN UPCOMING" at bounding box center [675, 419] width 121 height 19
click at [755, 491] on button "Book" at bounding box center [745, 486] width 260 height 23
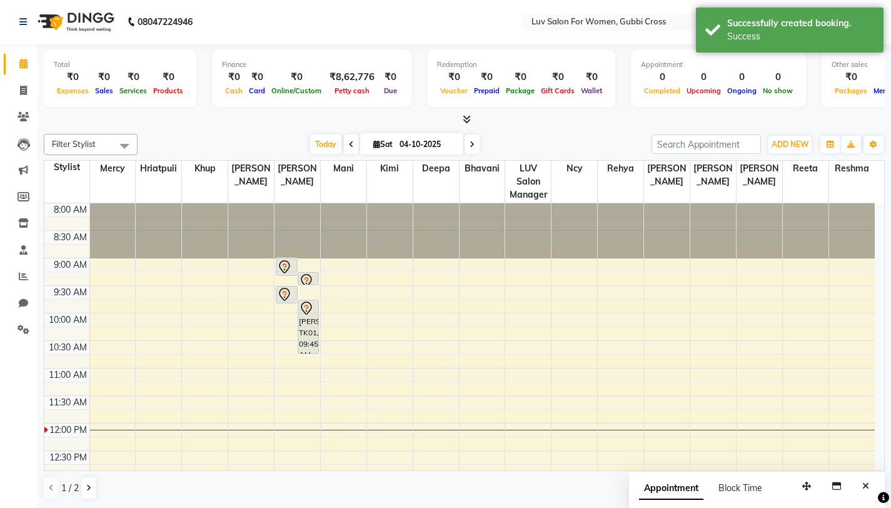
scroll to position [0, 0]
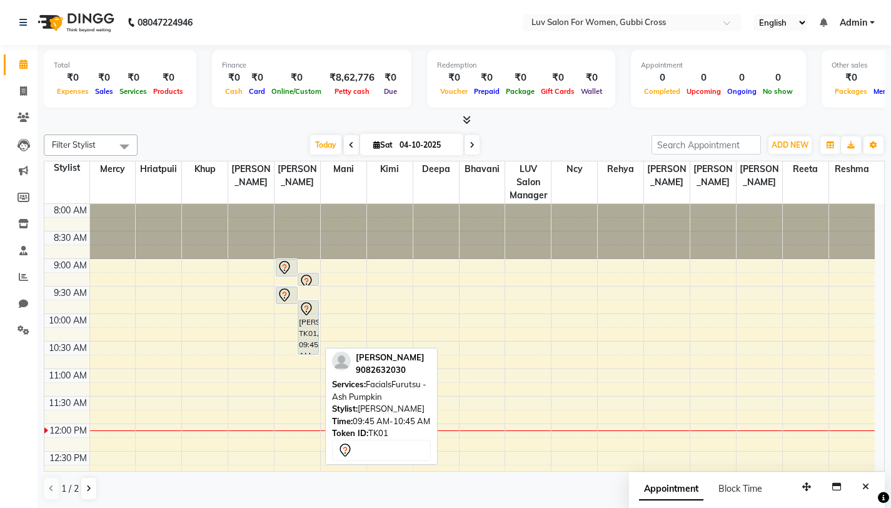
click at [306, 323] on div "[PERSON_NAME], TK01, 09:45 AM-10:45 AM, FacialsFurutsu - Ash Pumpkin" at bounding box center [308, 327] width 21 height 53
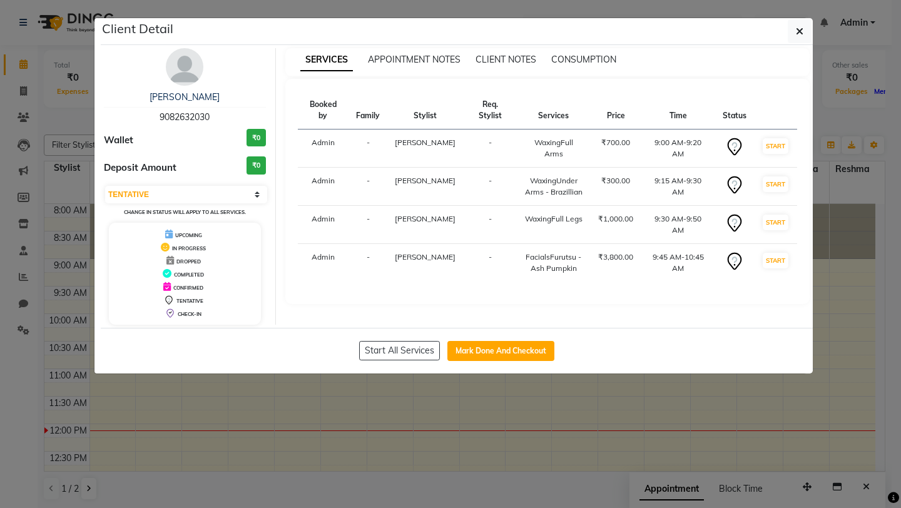
click at [647, 129] on td "9:00 AM-9:20 AM" at bounding box center [677, 148] width 74 height 38
click at [251, 196] on select "Select IN SERVICE CONFIRMED TENTATIVE CHECK IN MARK DONE DROPPED UPCOMING" at bounding box center [186, 195] width 162 height 18
click at [105, 186] on select "Select IN SERVICE CONFIRMED TENTATIVE CHECK IN MARK DONE DROPPED UPCOMING" at bounding box center [186, 195] width 162 height 18
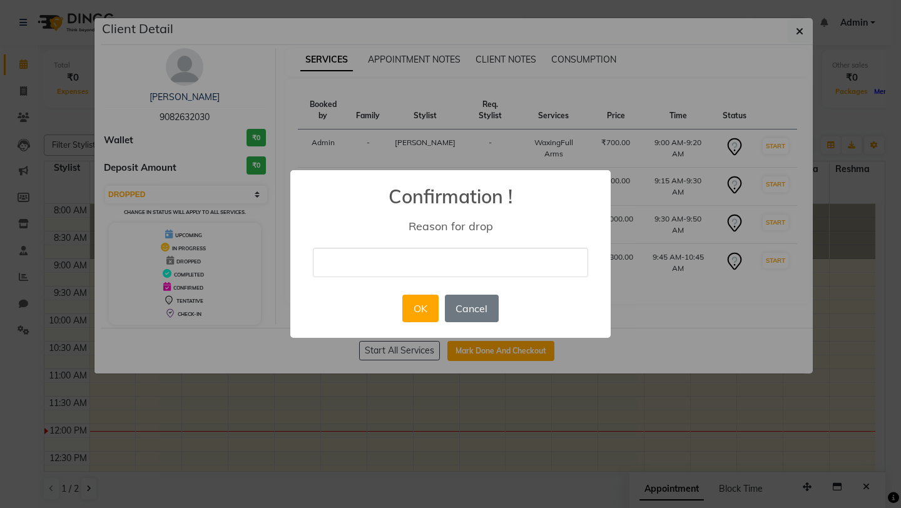
click at [366, 261] on input "text" at bounding box center [450, 262] width 275 height 29
click at [485, 300] on button "Cancel" at bounding box center [472, 309] width 54 height 28
select select "7"
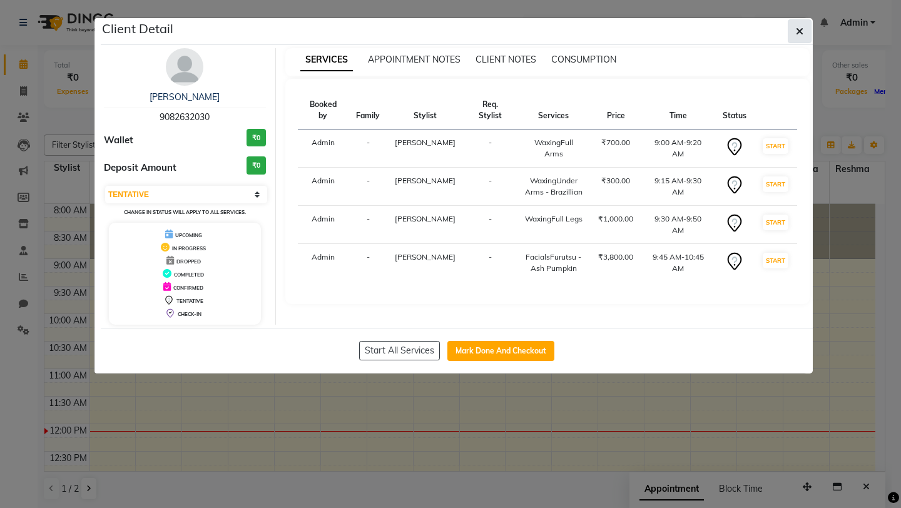
click at [801, 31] on icon "button" at bounding box center [799, 31] width 8 height 10
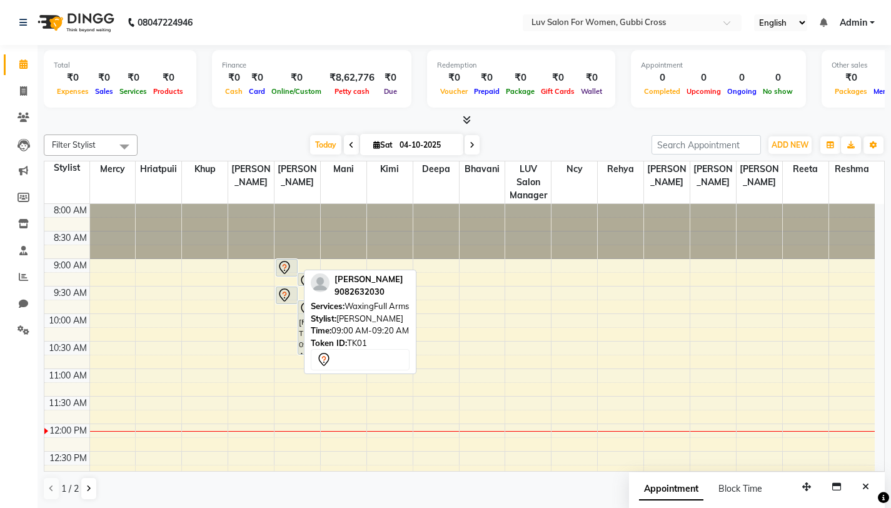
click at [289, 265] on icon at bounding box center [284, 267] width 11 height 13
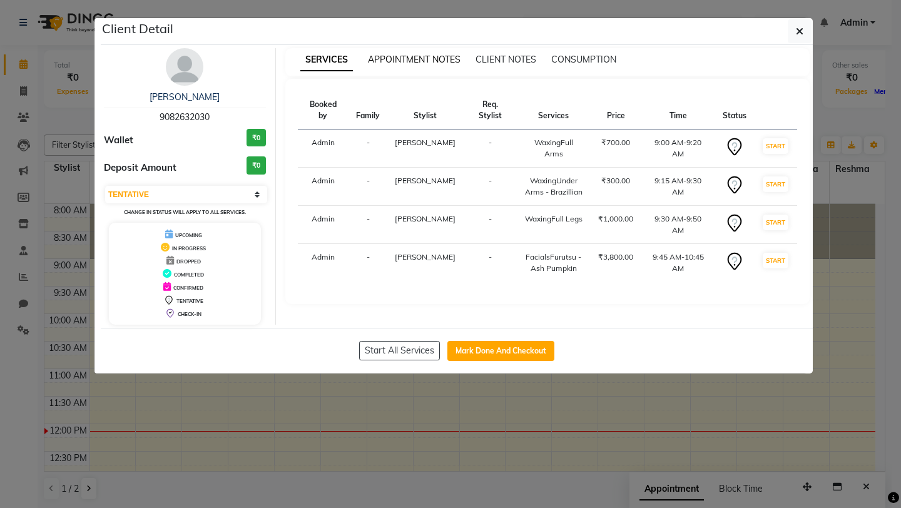
click at [413, 56] on span "APPOINTMENT NOTES" at bounding box center [414, 59] width 93 height 11
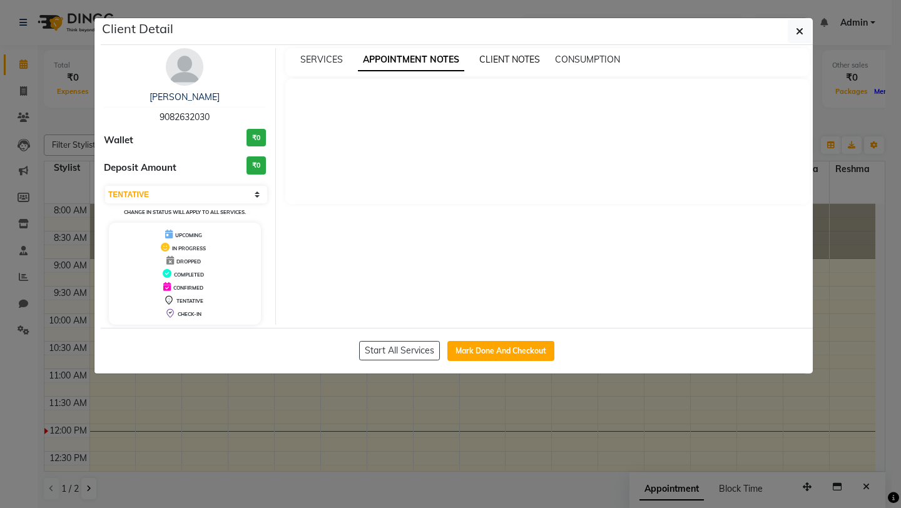
click at [502, 58] on span "CLIENT NOTES" at bounding box center [509, 59] width 61 height 11
click at [565, 61] on span "CONSUMPTION" at bounding box center [585, 59] width 65 height 11
click at [318, 58] on span "SERVICES" at bounding box center [321, 59] width 43 height 11
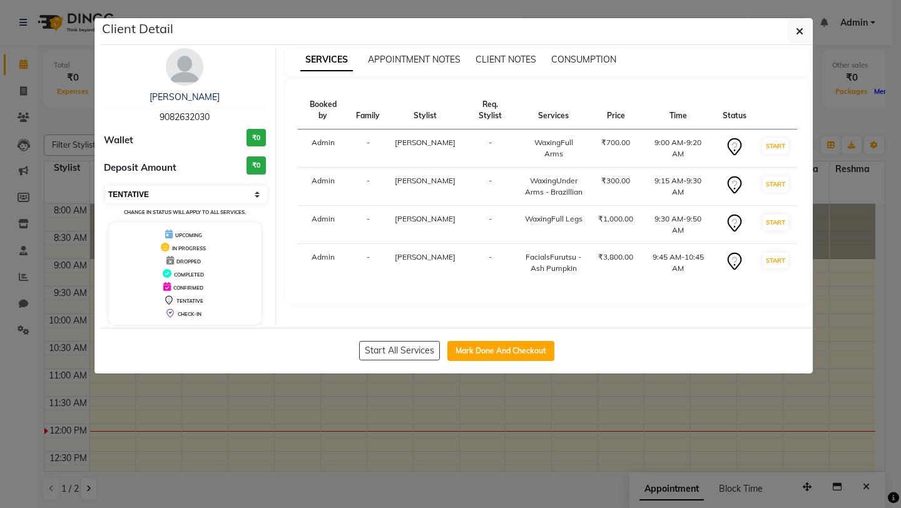
click at [243, 195] on select "Select IN SERVICE CONFIRMED TENTATIVE CHECK IN MARK DONE DROPPED UPCOMING" at bounding box center [186, 195] width 162 height 18
select select "2"
click at [105, 186] on select "Select IN SERVICE CONFIRMED TENTATIVE CHECK IN MARK DONE DROPPED UPCOMING" at bounding box center [186, 195] width 162 height 18
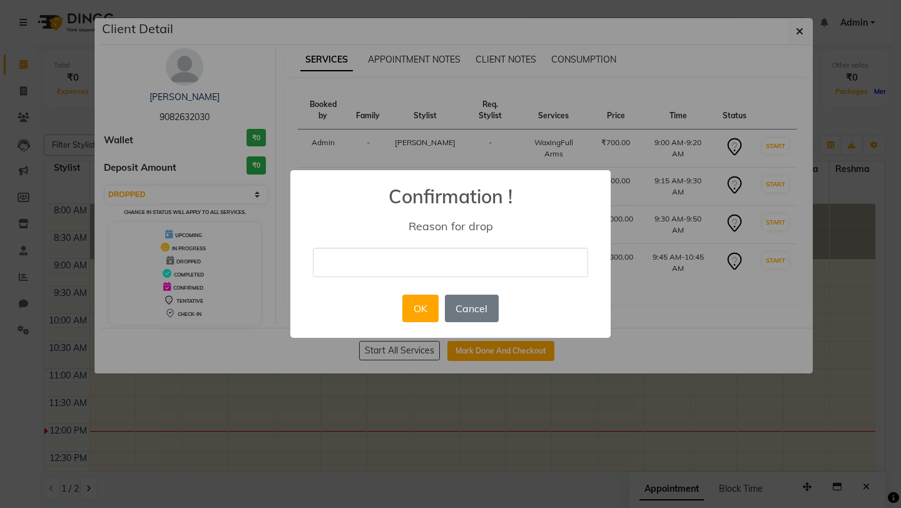
click at [357, 263] on input "text" at bounding box center [450, 262] width 275 height 29
type input "wrong time"
click at [419, 313] on button "OK" at bounding box center [420, 309] width 36 height 28
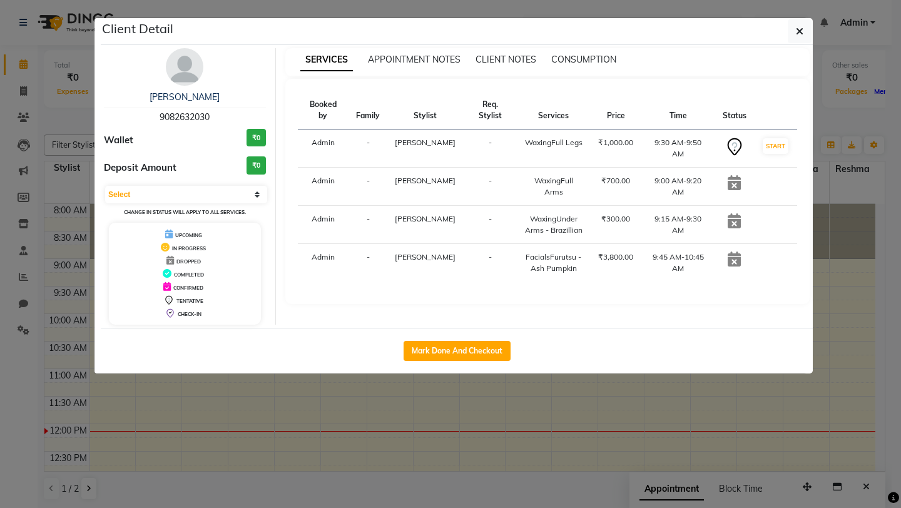
click at [732, 142] on icon at bounding box center [735, 145] width 6 height 6
click at [243, 198] on select "Select IN SERVICE CONFIRMED TENTATIVE CHECK IN MARK DONE DROPPED UPCOMING" at bounding box center [186, 195] width 162 height 18
select select "2"
click at [105, 186] on select "Select IN SERVICE CONFIRMED TENTATIVE CHECK IN MARK DONE DROPPED UPCOMING" at bounding box center [186, 195] width 162 height 18
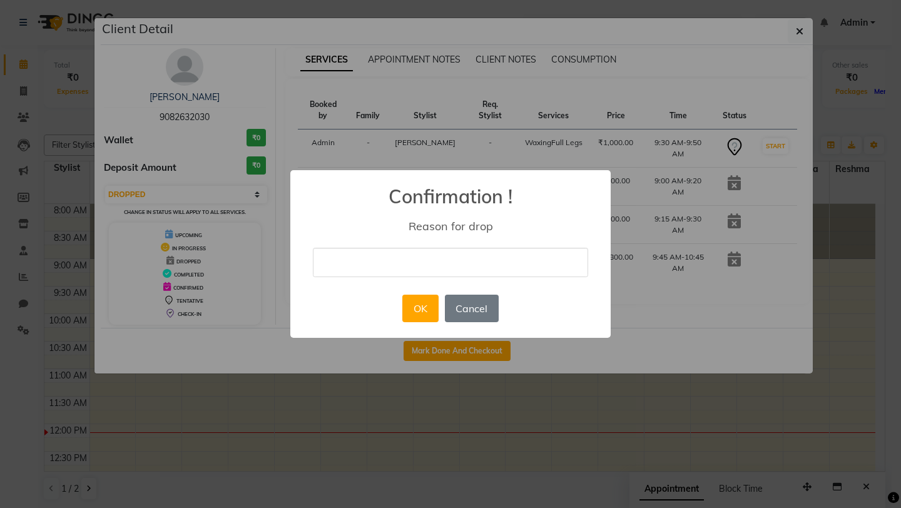
click at [416, 268] on input "text" at bounding box center [450, 262] width 275 height 29
type input "wrong time"
click at [426, 317] on button "OK" at bounding box center [420, 309] width 36 height 28
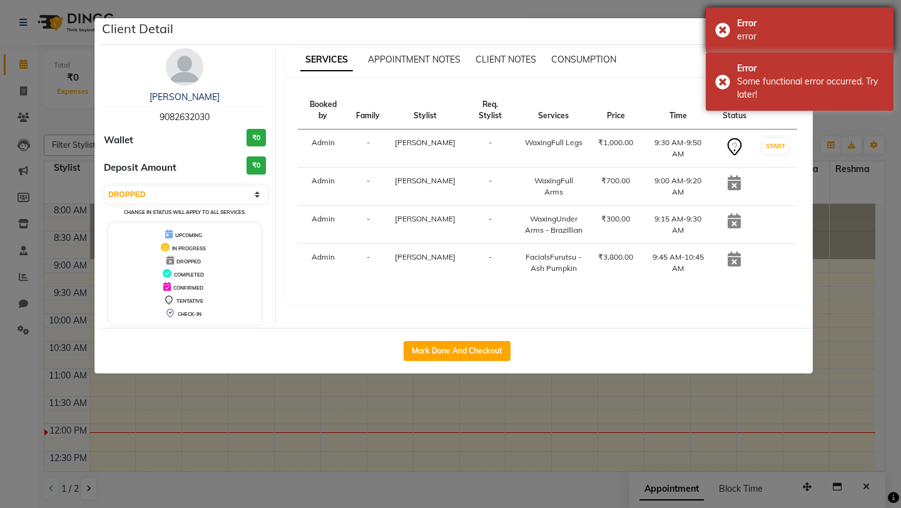
click at [721, 26] on div "Error error" at bounding box center [799, 30] width 188 height 45
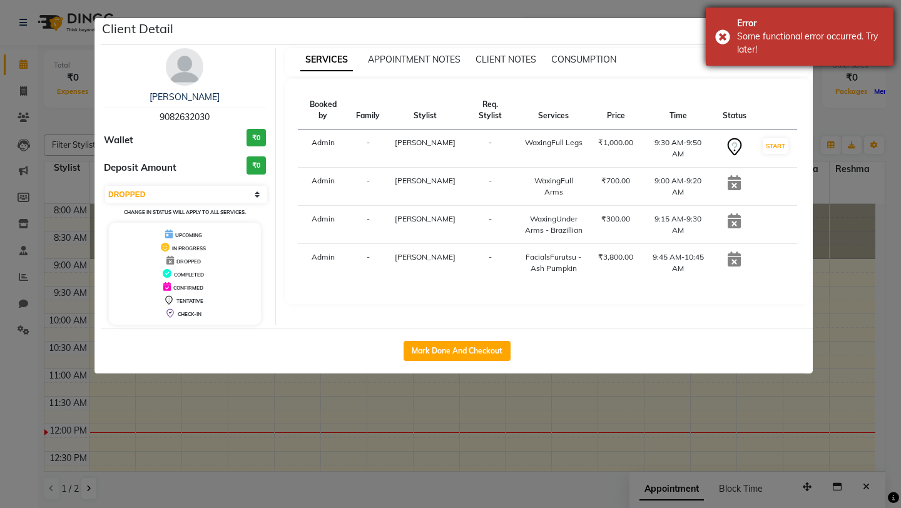
click at [723, 38] on div "Error Some functional error occurred. Try later!" at bounding box center [799, 37] width 188 height 58
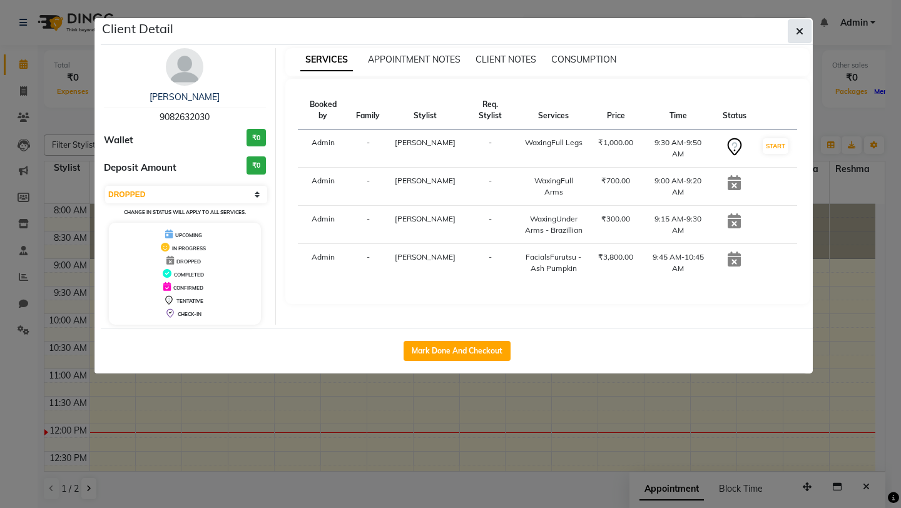
click at [795, 36] on button "button" at bounding box center [799, 31] width 24 height 24
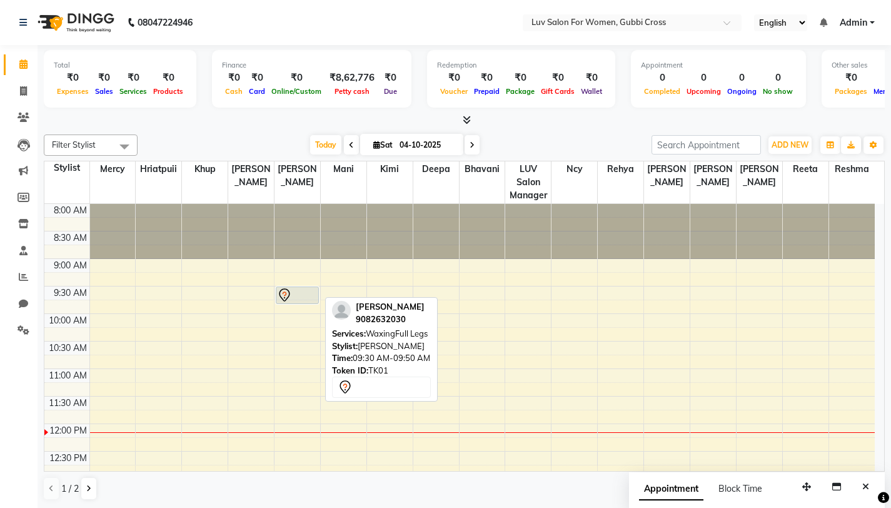
click at [296, 296] on div at bounding box center [297, 295] width 41 height 15
select select "2"
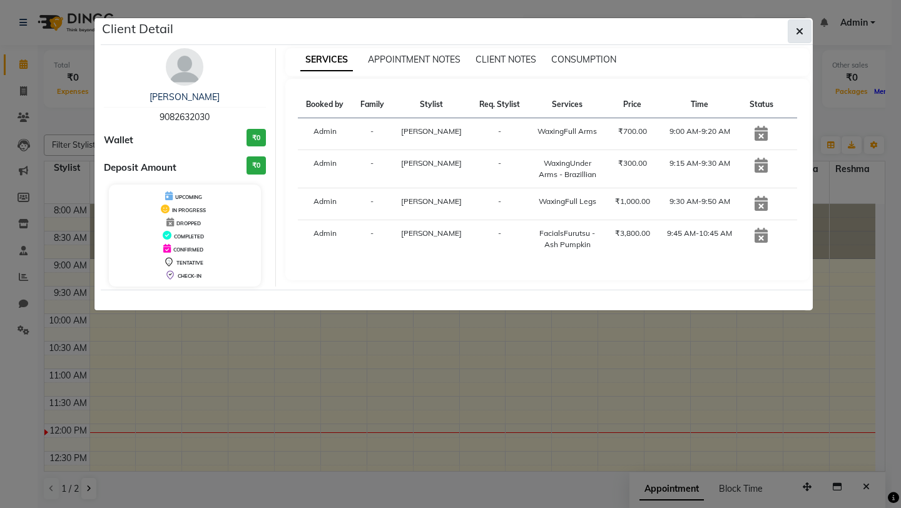
click at [802, 31] on icon "button" at bounding box center [799, 31] width 8 height 10
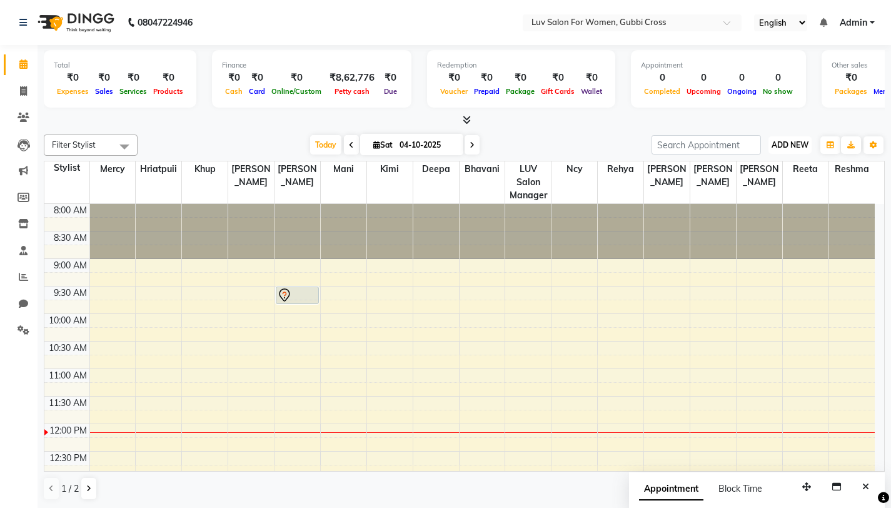
click at [788, 142] on span "ADD NEW" at bounding box center [790, 144] width 37 height 9
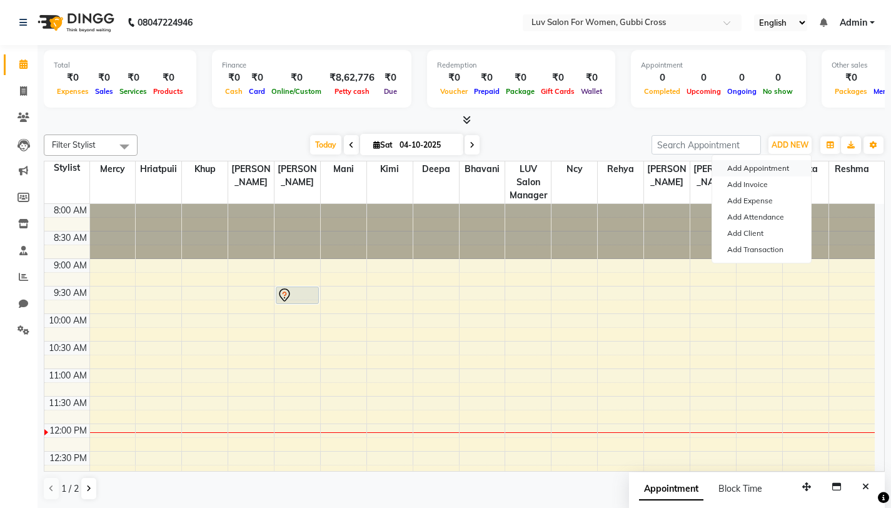
click at [741, 168] on button "Add Appointment" at bounding box center [761, 168] width 99 height 16
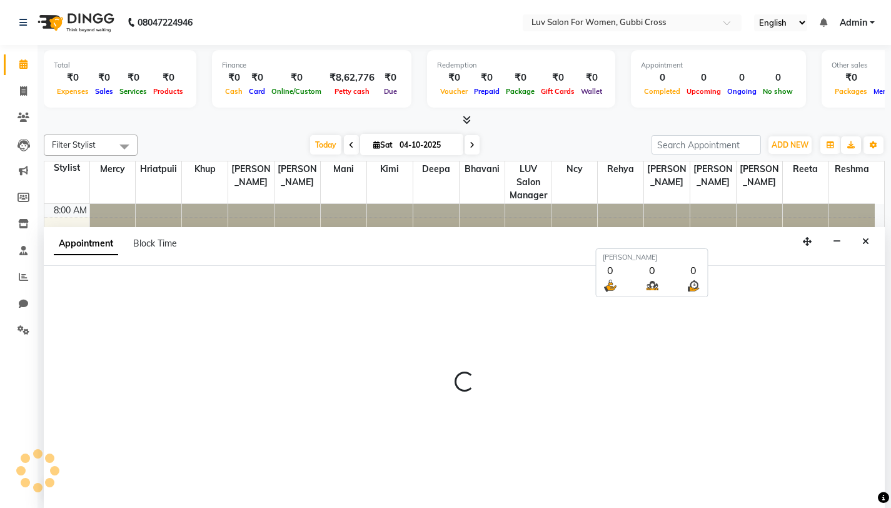
scroll to position [1, 0]
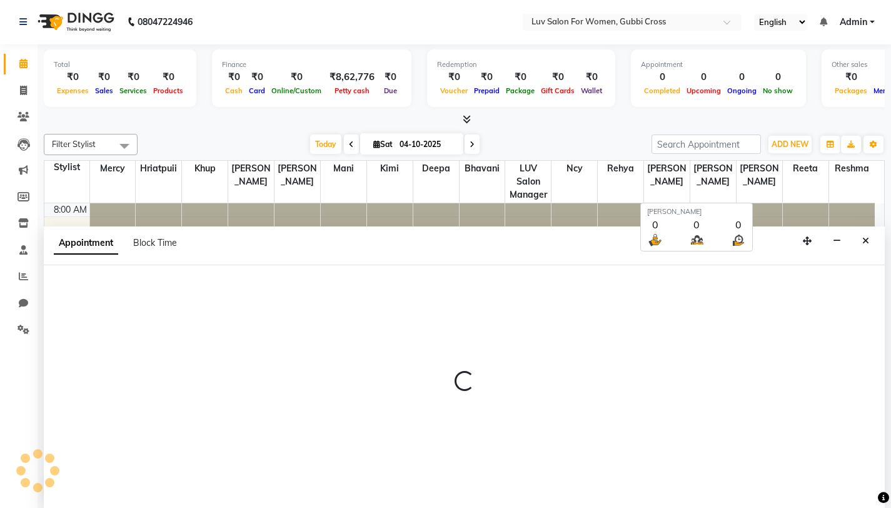
select select "540"
select select "tentative"
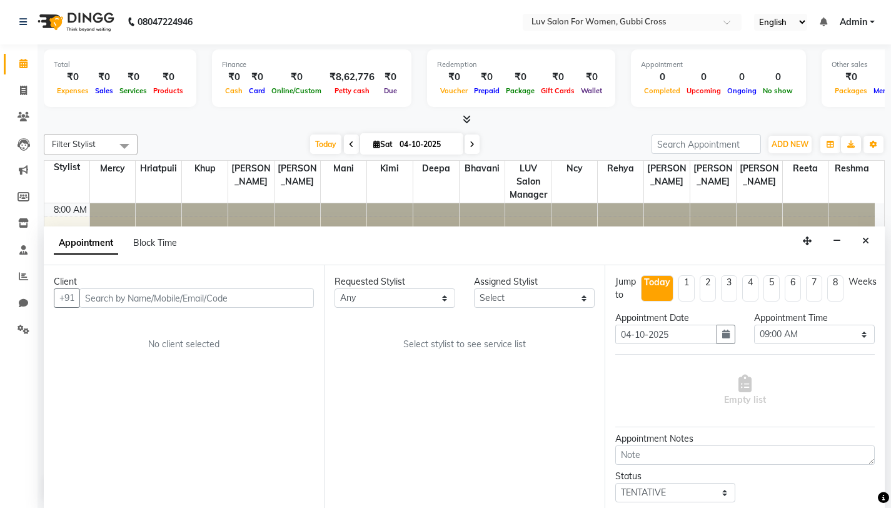
click at [222, 300] on input "text" at bounding box center [196, 297] width 235 height 19
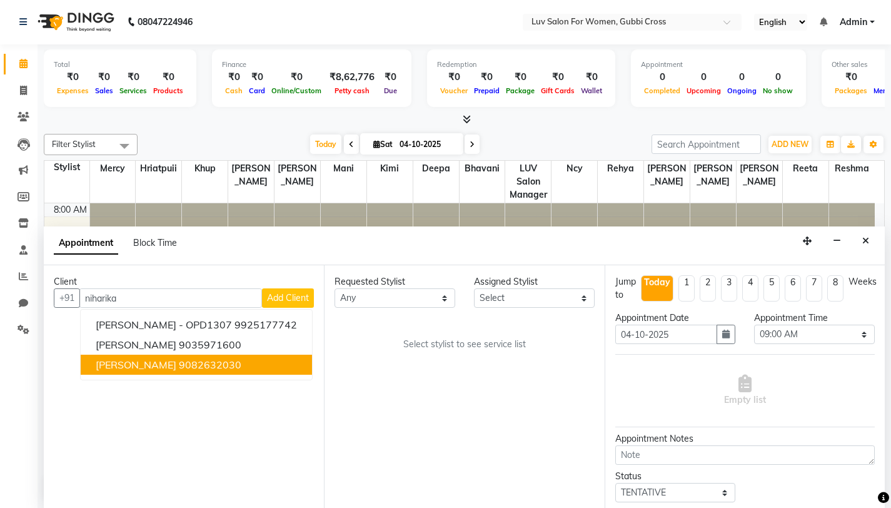
click at [213, 371] on button "[PERSON_NAME] 9082632030" at bounding box center [196, 365] width 231 height 20
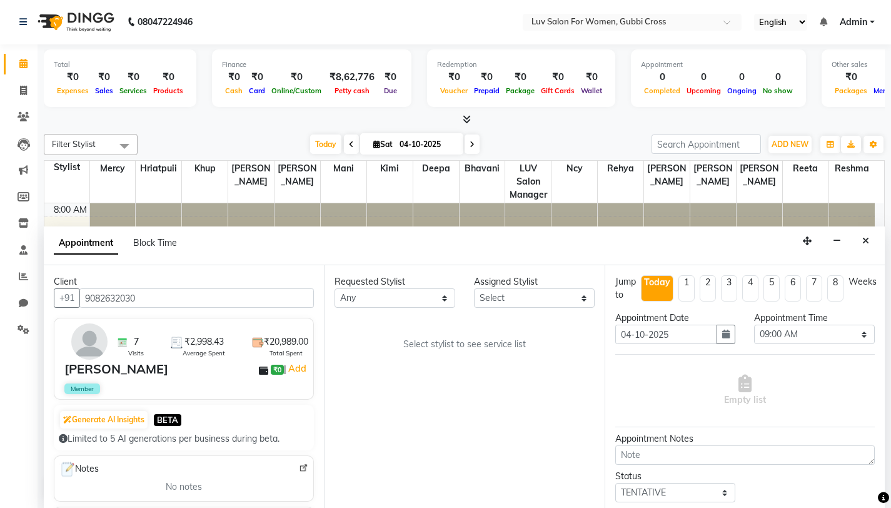
type input "9082632030"
click at [515, 300] on select "Select [PERSON_NAME] [PERSON_NAME] Hriatpuii [PERSON_NAME] Kimi LUV Salon Manag…" at bounding box center [534, 297] width 121 height 19
select select "64247"
click at [474, 288] on select "Select [PERSON_NAME] [PERSON_NAME] Hriatpuii [PERSON_NAME] Kimi LUV Salon Manag…" at bounding box center [534, 297] width 121 height 19
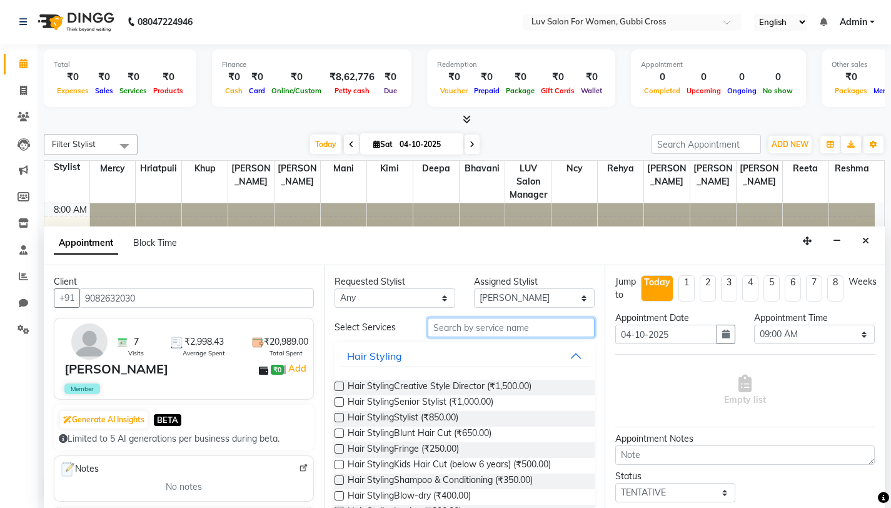
click at [453, 333] on input "text" at bounding box center [511, 327] width 167 height 19
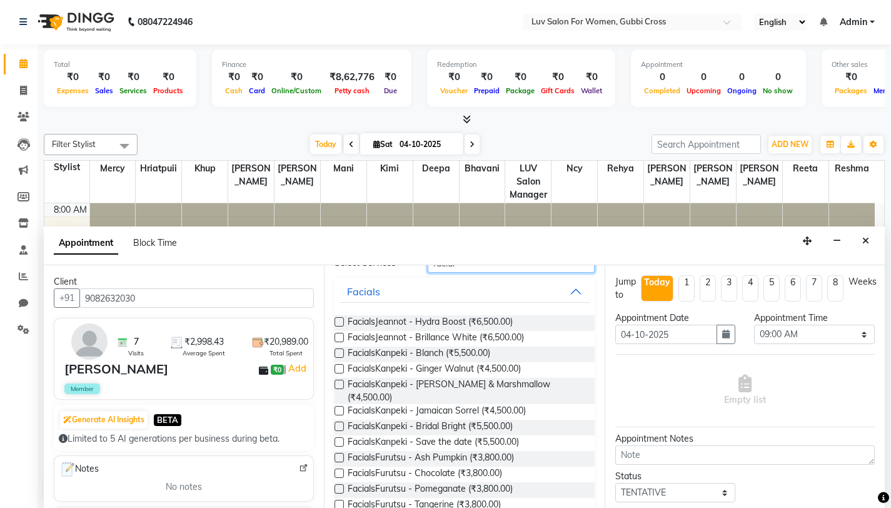
scroll to position [83, 0]
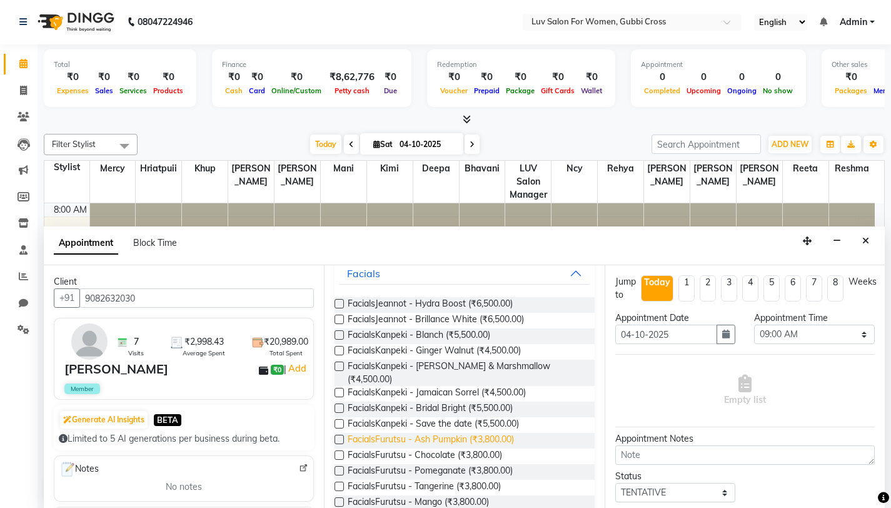
type input "facial"
click at [421, 433] on span "FacialsFurutsu - Ash Pumpkin (₹3,800.00)" at bounding box center [431, 441] width 166 height 16
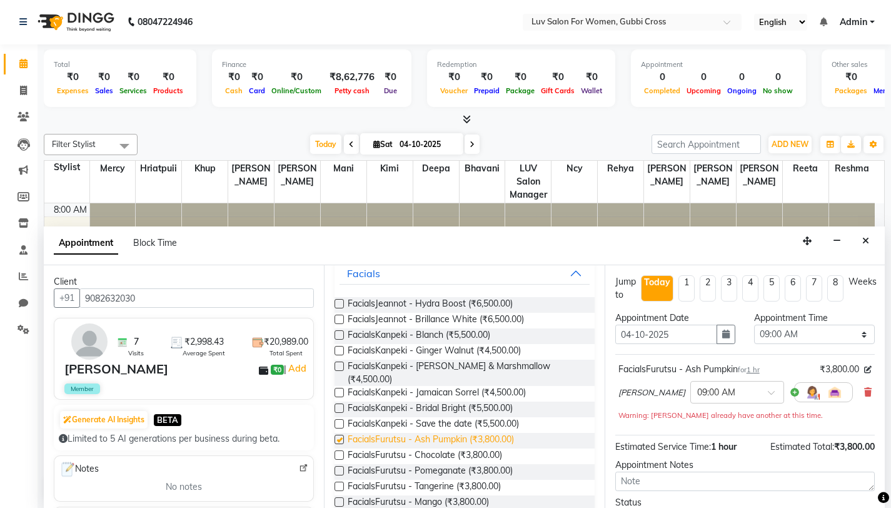
checkbox input "false"
click at [421, 448] on span "FacialsFurutsu - Chocolate (₹3,800.00)" at bounding box center [425, 456] width 154 height 16
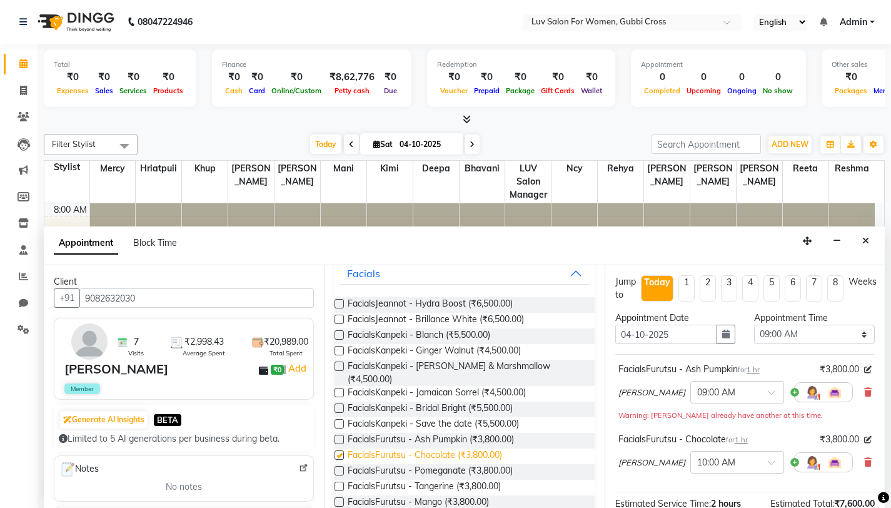
checkbox input "false"
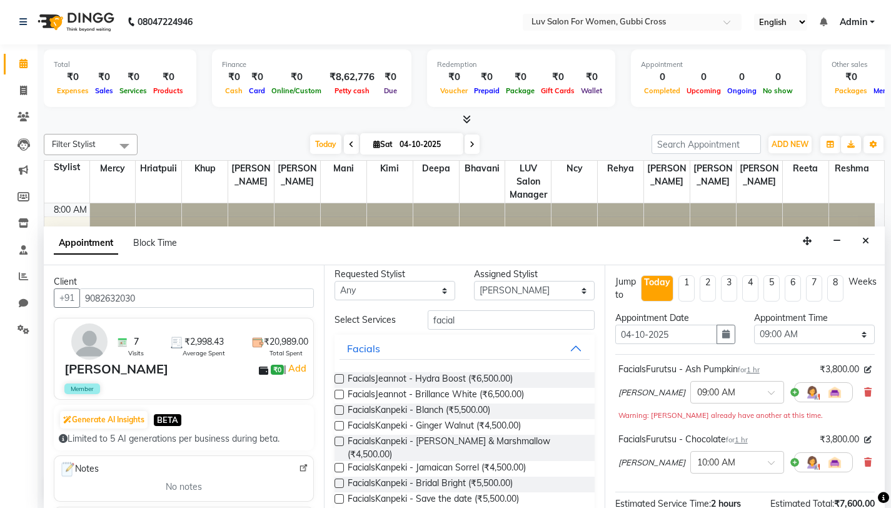
scroll to position [0, 0]
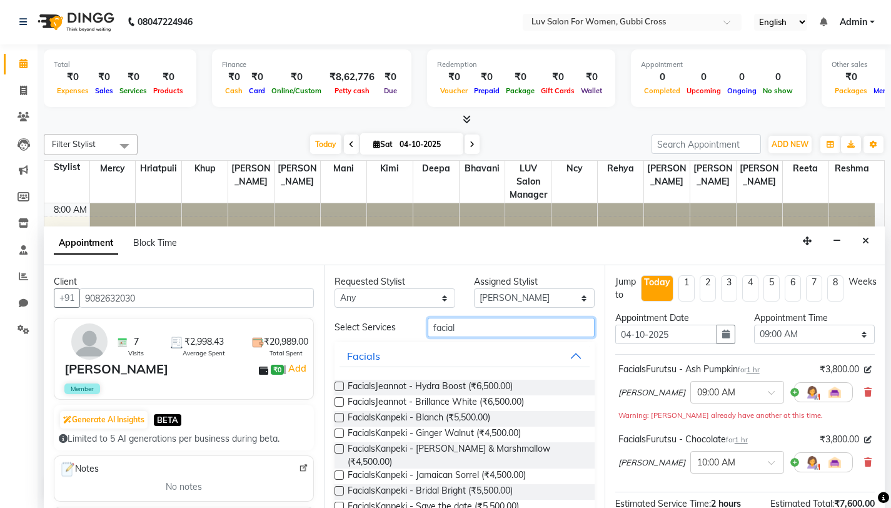
click at [530, 329] on input "facial" at bounding box center [511, 327] width 167 height 19
type input "f"
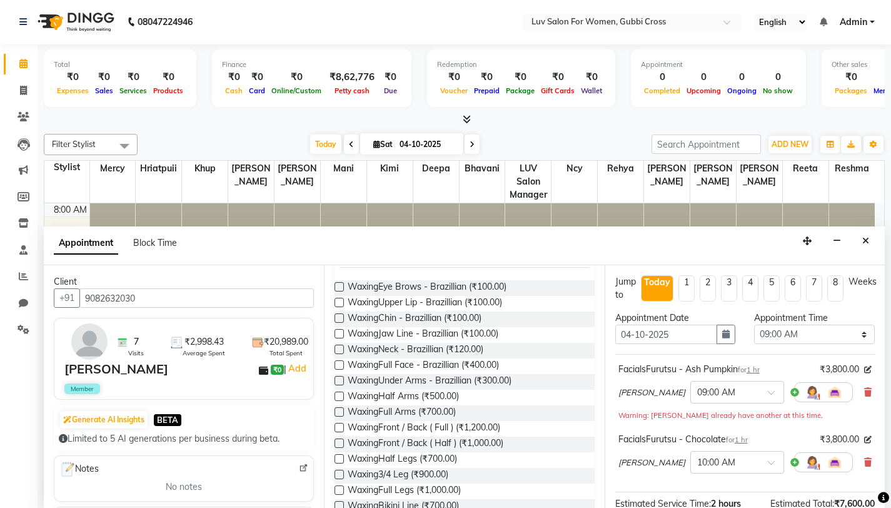
scroll to position [100, 0]
type input "waxing"
click at [339, 381] on label at bounding box center [339, 379] width 9 height 9
click at [339, 381] on input "checkbox" at bounding box center [339, 381] width 8 height 8
checkbox input "false"
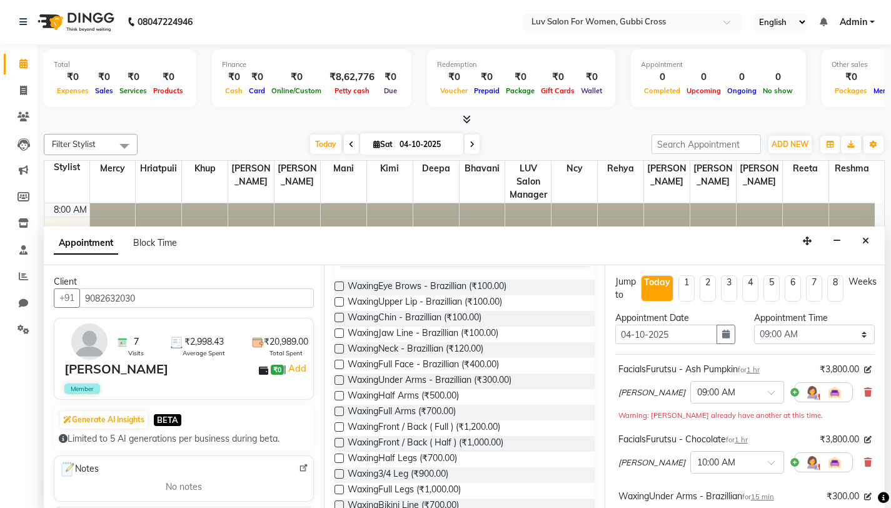
click at [340, 414] on label at bounding box center [339, 410] width 9 height 9
click at [340, 414] on input "checkbox" at bounding box center [339, 412] width 8 height 8
checkbox input "false"
click at [340, 489] on label at bounding box center [339, 489] width 9 height 9
click at [340, 489] on input "checkbox" at bounding box center [339, 491] width 8 height 8
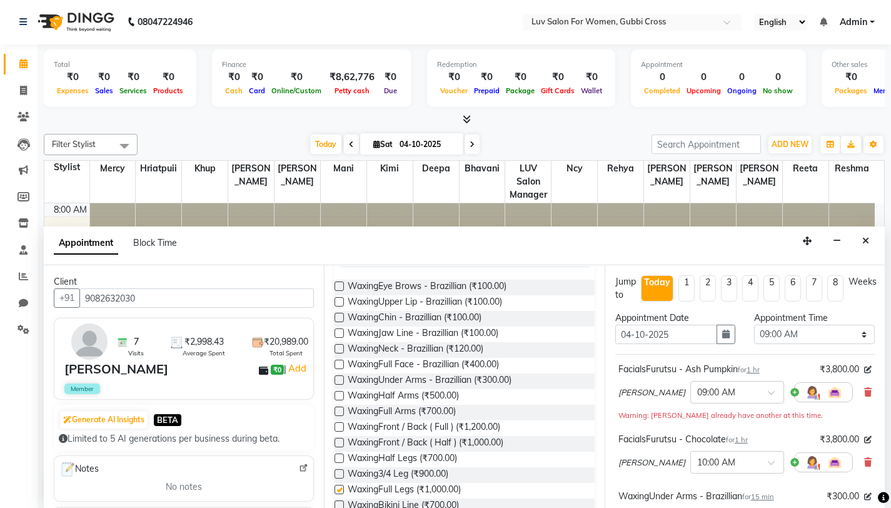
checkbox input "false"
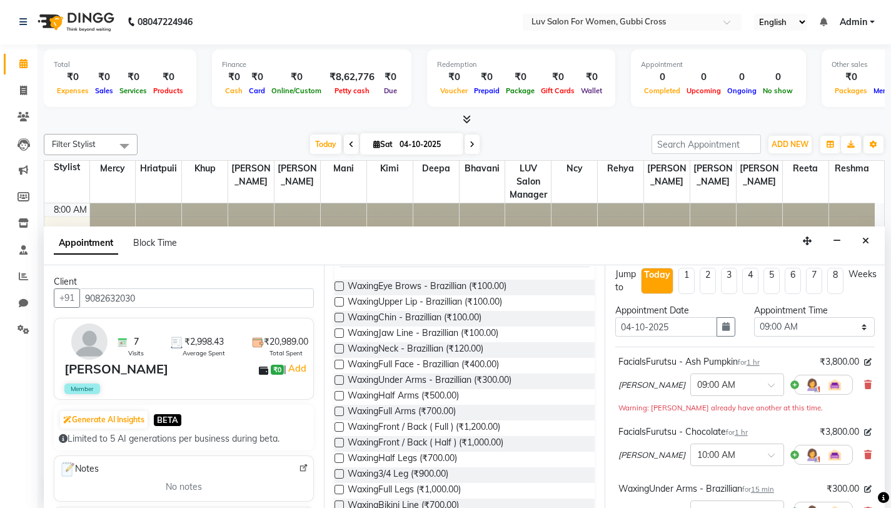
scroll to position [0, 0]
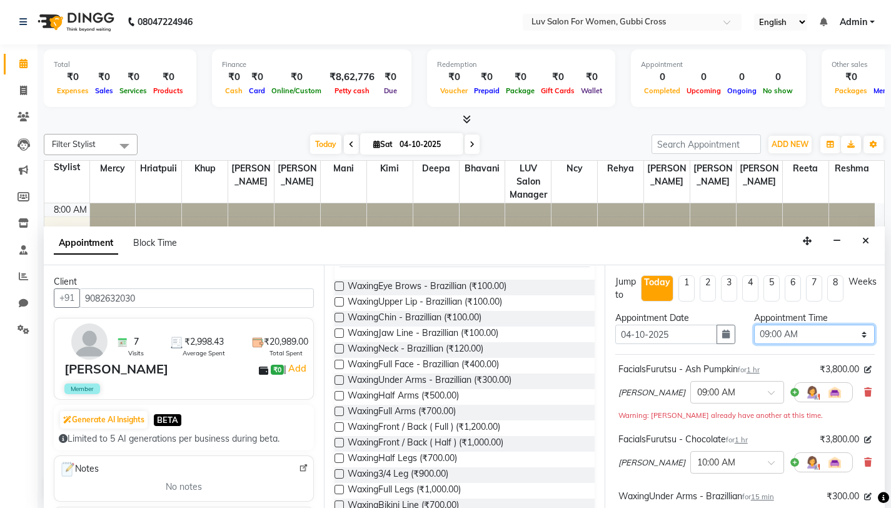
click at [824, 335] on select "Select 09:00 AM 09:15 AM 09:30 AM 09:45 AM 10:00 AM 10:15 AM 10:30 AM 10:45 AM …" at bounding box center [814, 334] width 121 height 19
select select "750"
click at [754, 325] on select "Select 09:00 AM 09:15 AM 09:30 AM 09:45 AM 10:00 AM 10:15 AM 10:30 AM 10:45 AM …" at bounding box center [814, 334] width 121 height 19
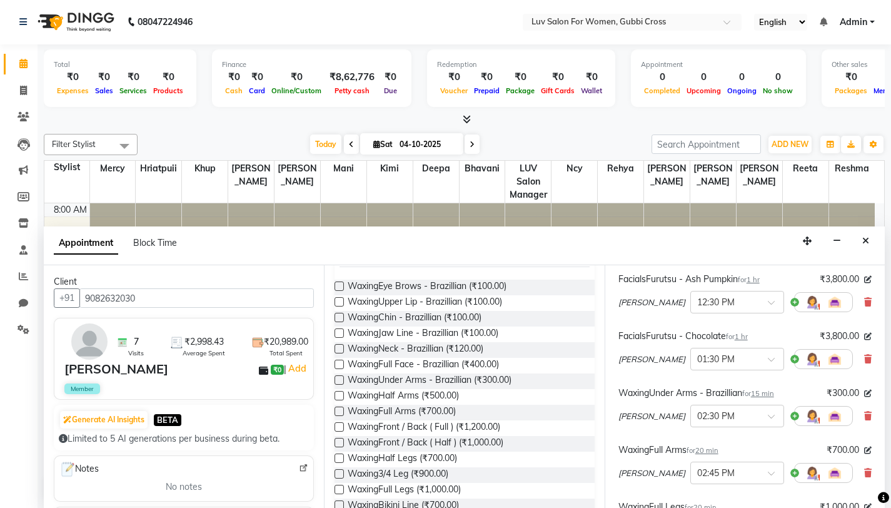
scroll to position [89, 0]
click at [864, 306] on icon at bounding box center [868, 303] width 8 height 9
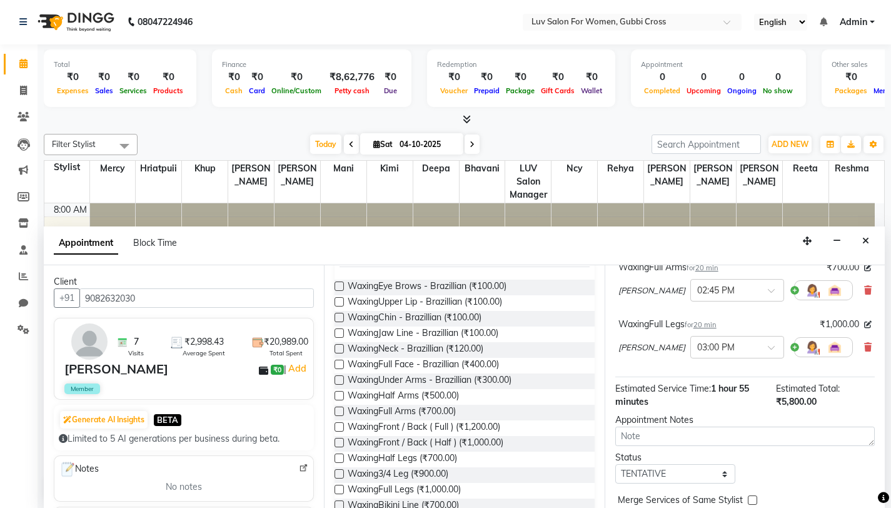
scroll to position [270, 0]
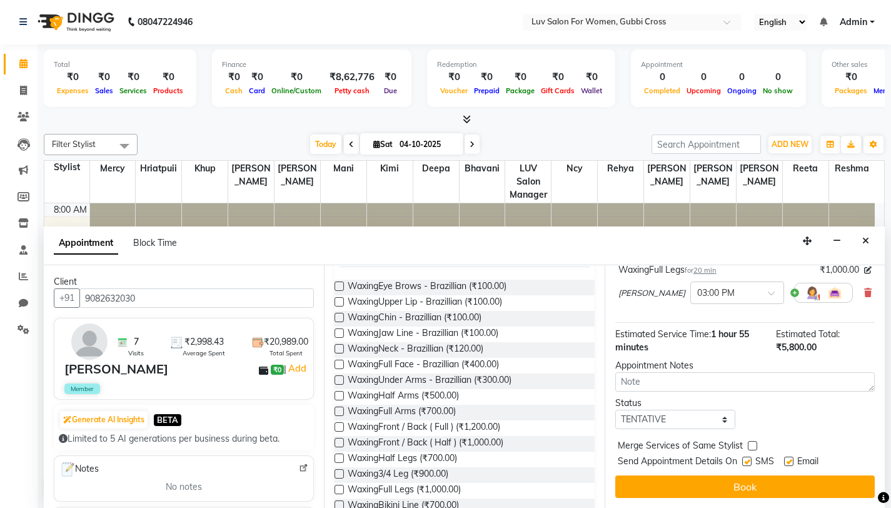
click at [790, 465] on label at bounding box center [788, 461] width 9 height 9
click at [790, 465] on input "checkbox" at bounding box center [788, 462] width 8 height 8
checkbox input "false"
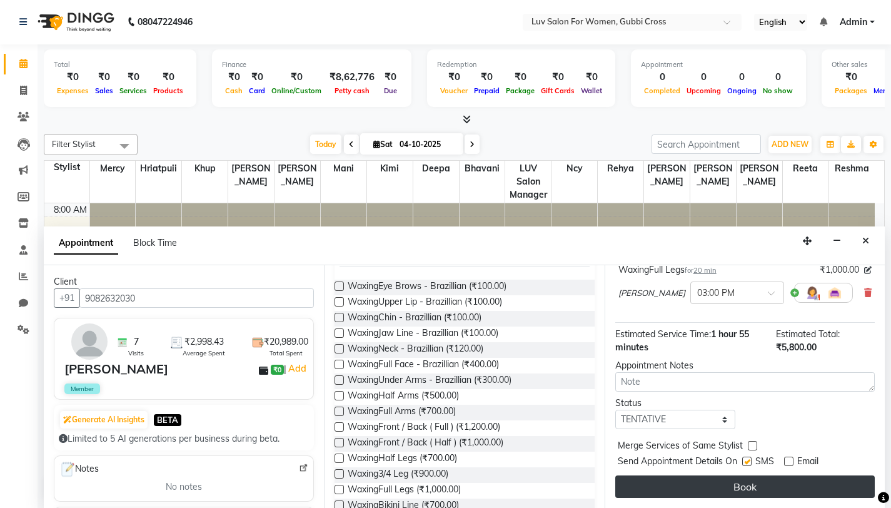
click at [734, 487] on button "Book" at bounding box center [745, 486] width 260 height 23
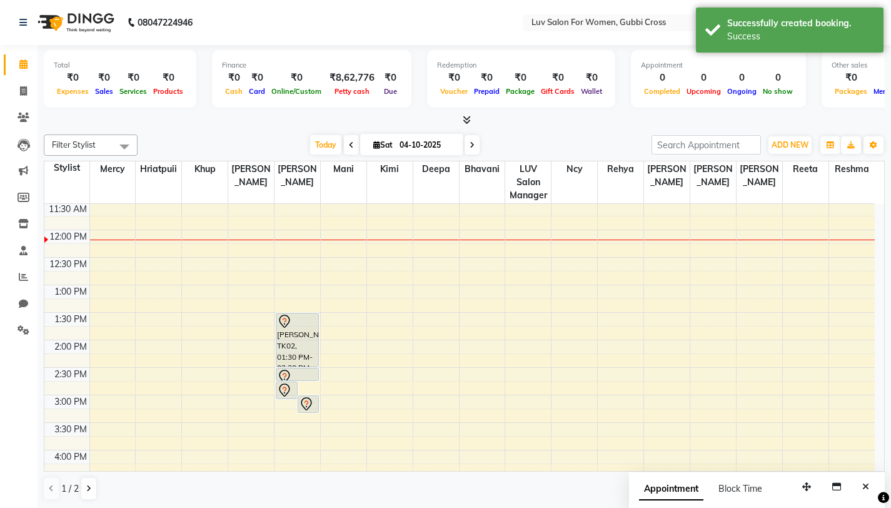
scroll to position [184, 0]
